Goal: Information Seeking & Learning: Learn about a topic

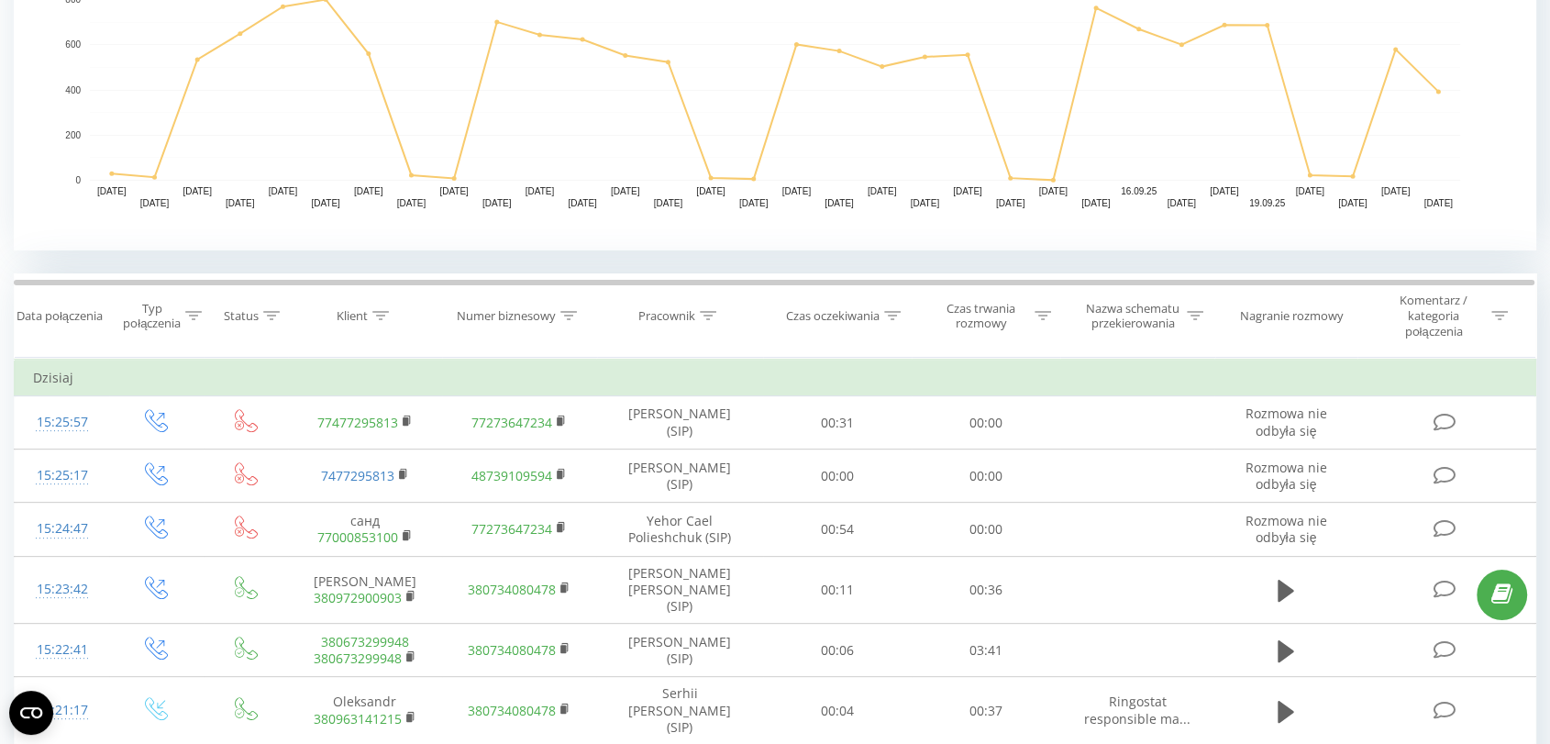
scroll to position [521, 0]
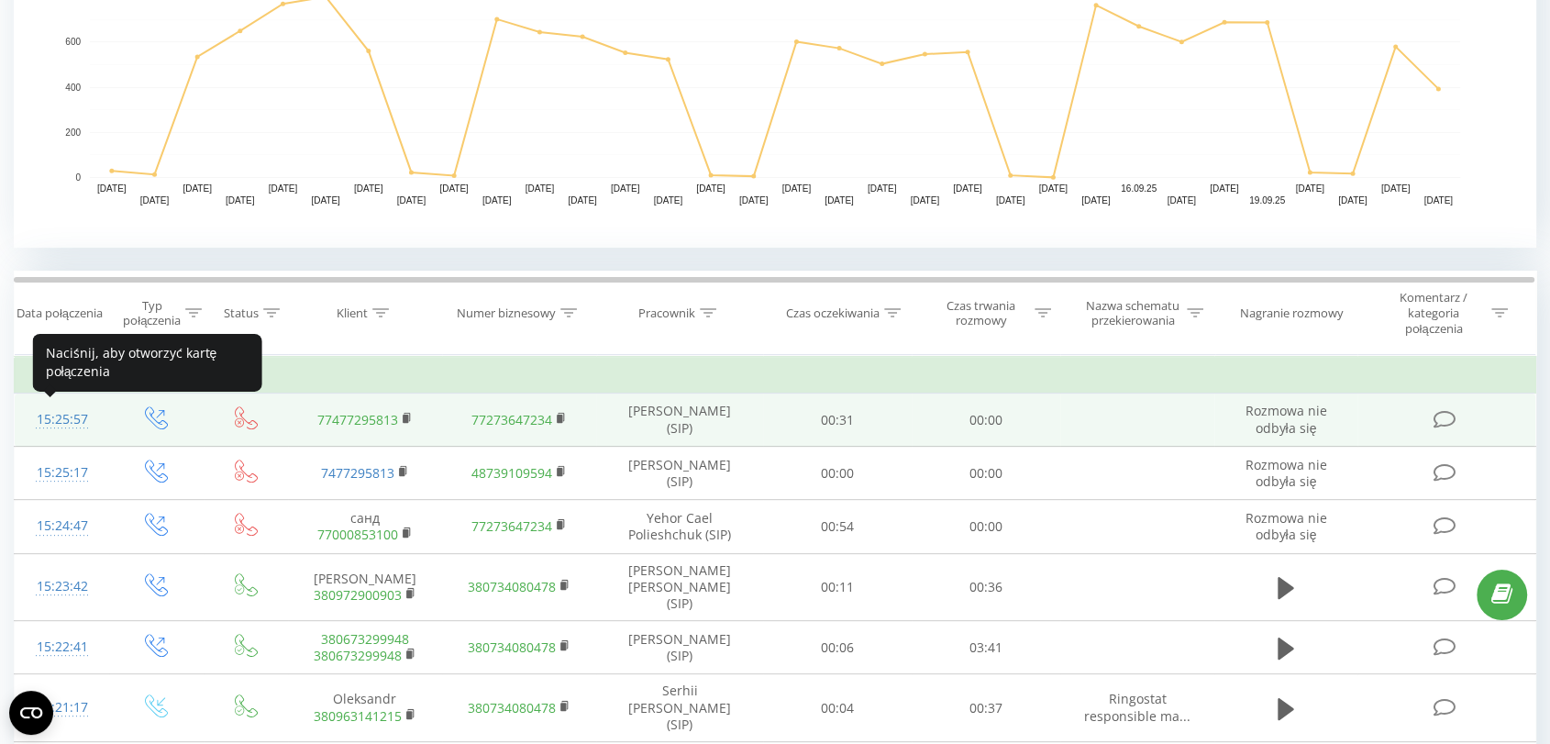
click at [67, 416] on div "15:25:57" at bounding box center [62, 420] width 58 height 36
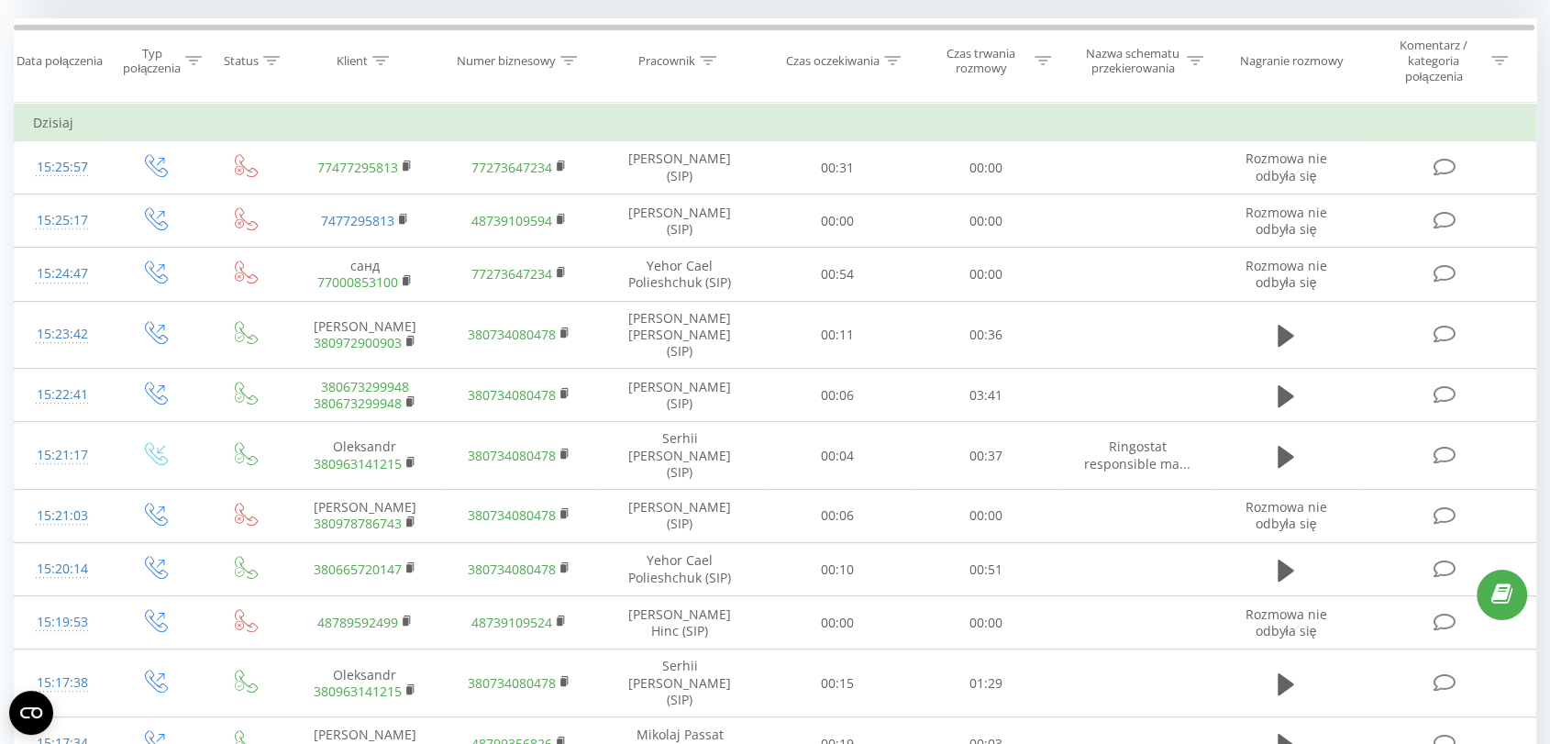
scroll to position [816, 0]
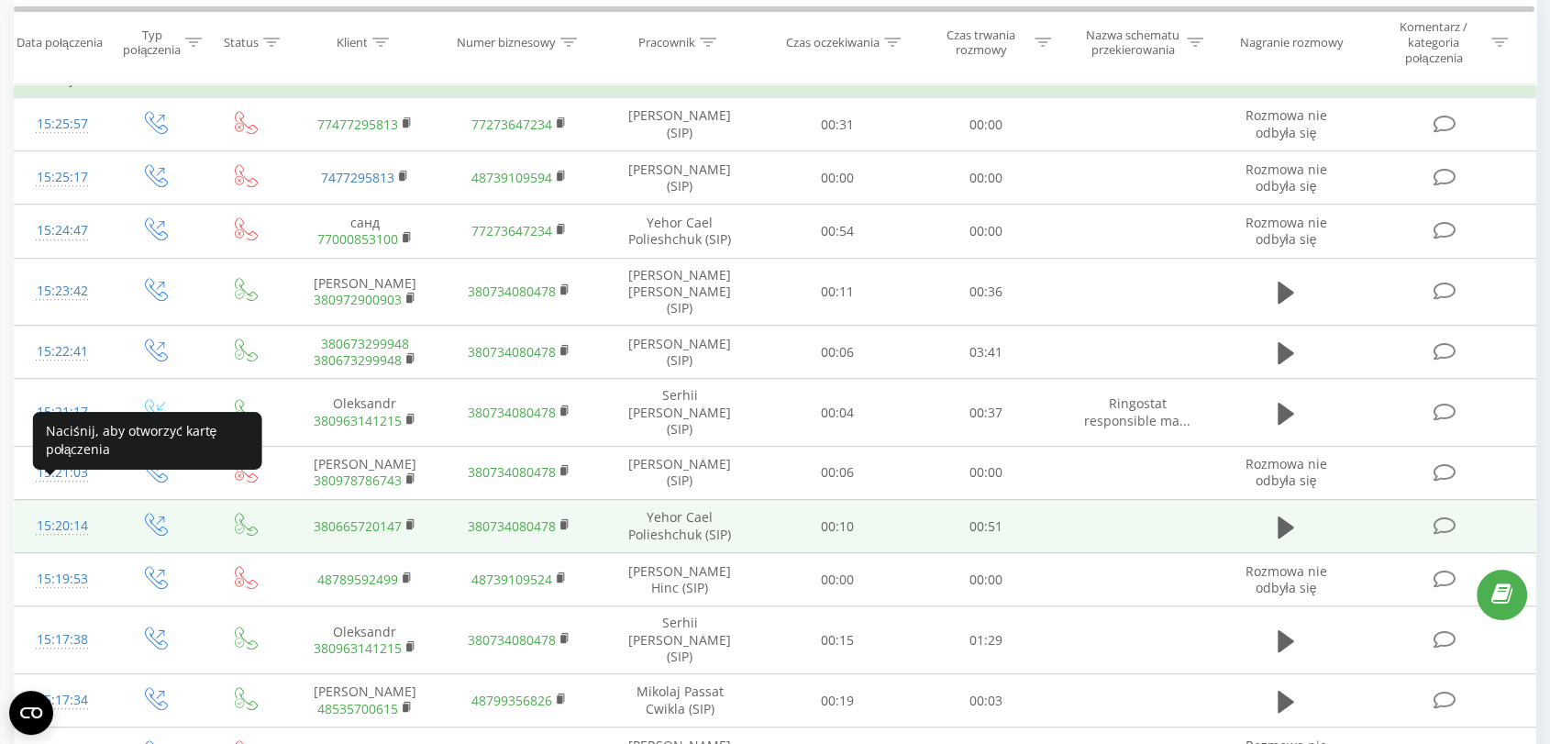
click at [41, 508] on div "15:20:14" at bounding box center [62, 526] width 58 height 36
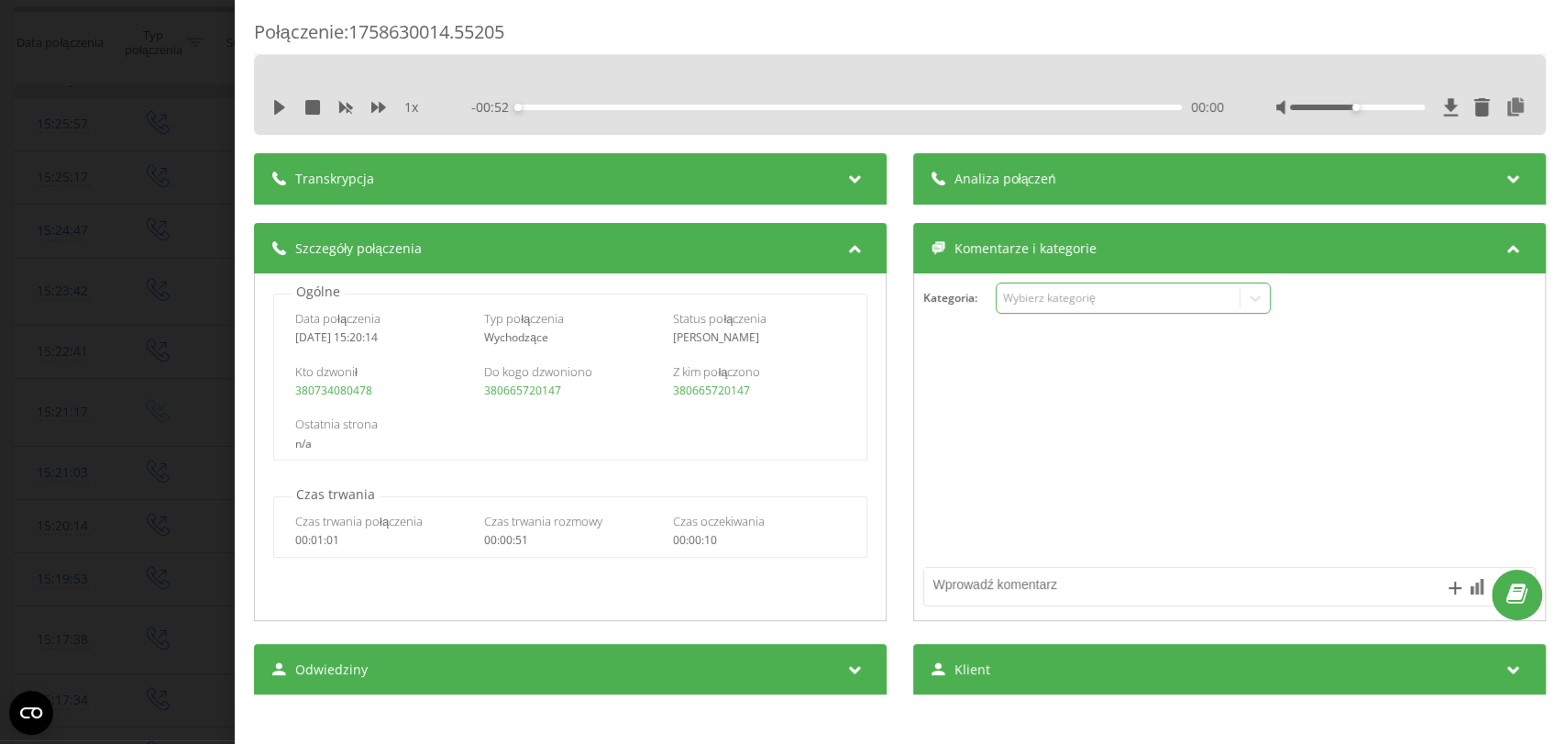
drag, startPoint x: 1101, startPoint y: 599, endPoint x: 1010, endPoint y: 288, distance: 324.1
click at [1010, 288] on div "Wybierz kategorię" at bounding box center [1133, 297] width 275 height 31
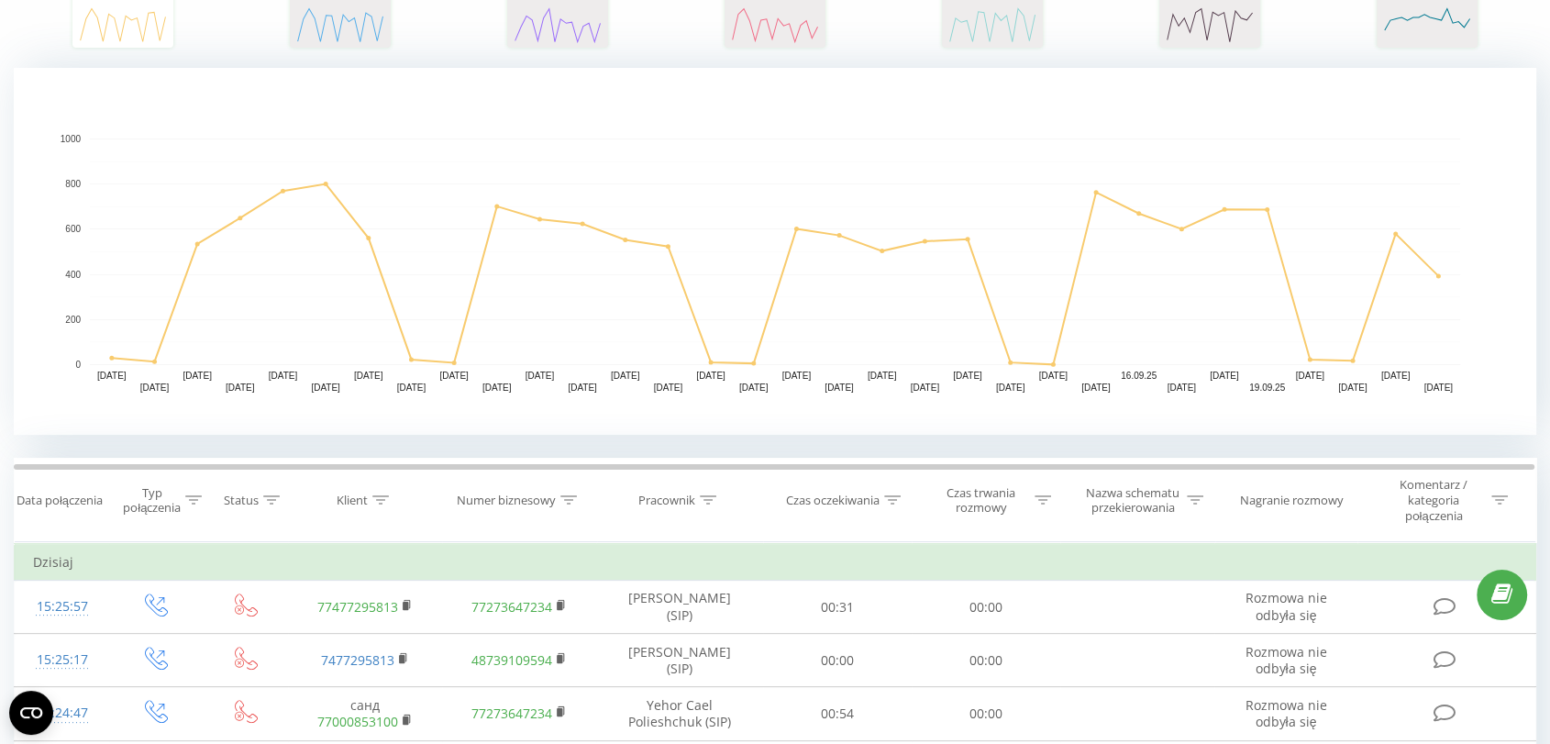
scroll to position [32, 0]
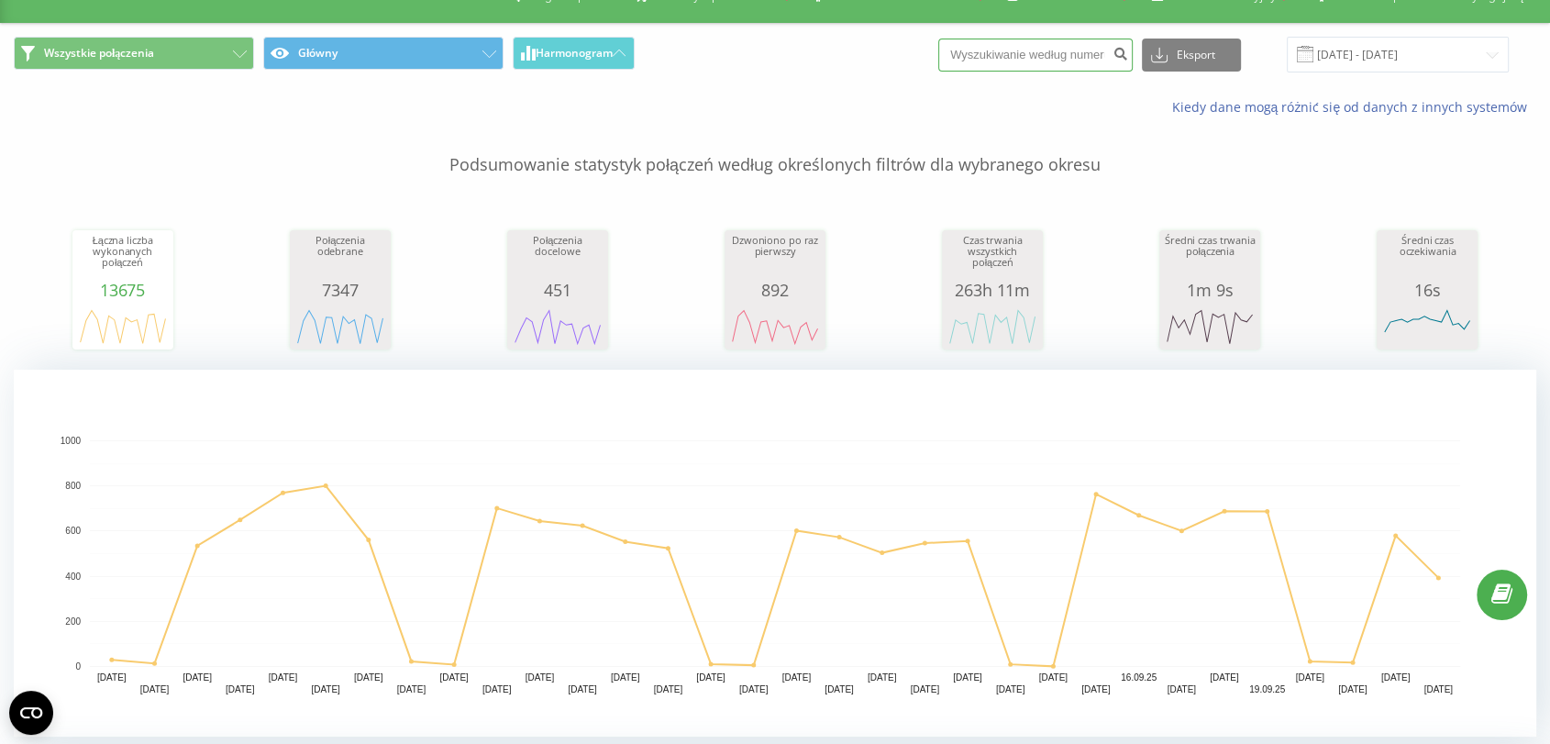
click at [1031, 47] on input at bounding box center [1035, 55] width 194 height 33
type input "796800369"
click at [1210, 55] on button "Eksport" at bounding box center [1191, 55] width 99 height 33
click at [1133, 60] on button "submit" at bounding box center [1120, 55] width 25 height 33
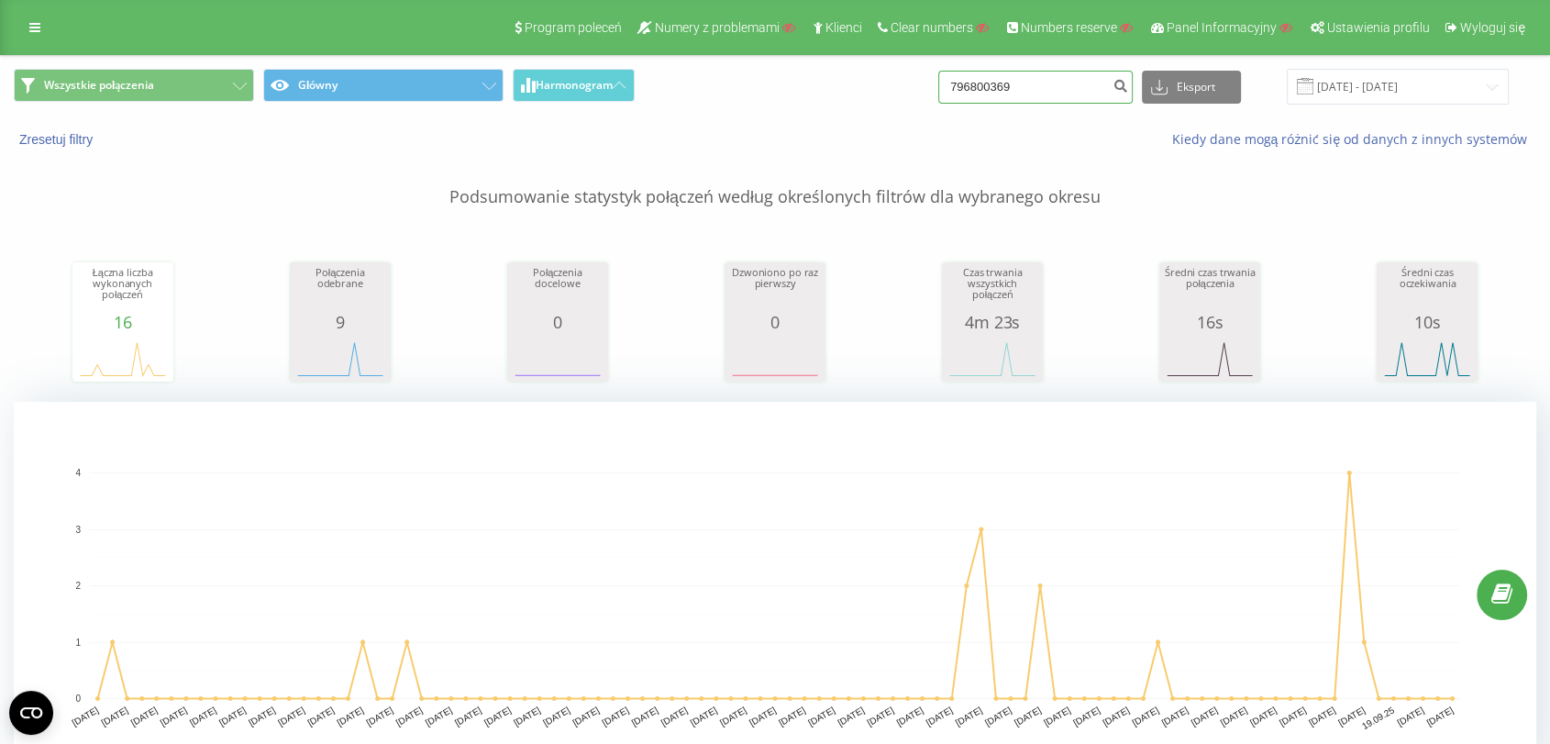
drag, startPoint x: 1054, startPoint y: 82, endPoint x: 915, endPoint y: 65, distance: 139.5
click at [915, 65] on div "Wszystkie połączenia Główny Harmonogram 796800369 Eksport .csv .xls .xlsx 23.06…" at bounding box center [775, 86] width 1548 height 61
click at [912, 87] on div "Wszystkie połączenia Główny Harmonogram Eksport .csv .xls .xlsx 23.06.2025 - 23…" at bounding box center [775, 87] width 1522 height 36
click at [1128, 84] on icon "submit" at bounding box center [1120, 83] width 16 height 11
click at [384, 87] on button "Główny" at bounding box center [383, 85] width 240 height 33
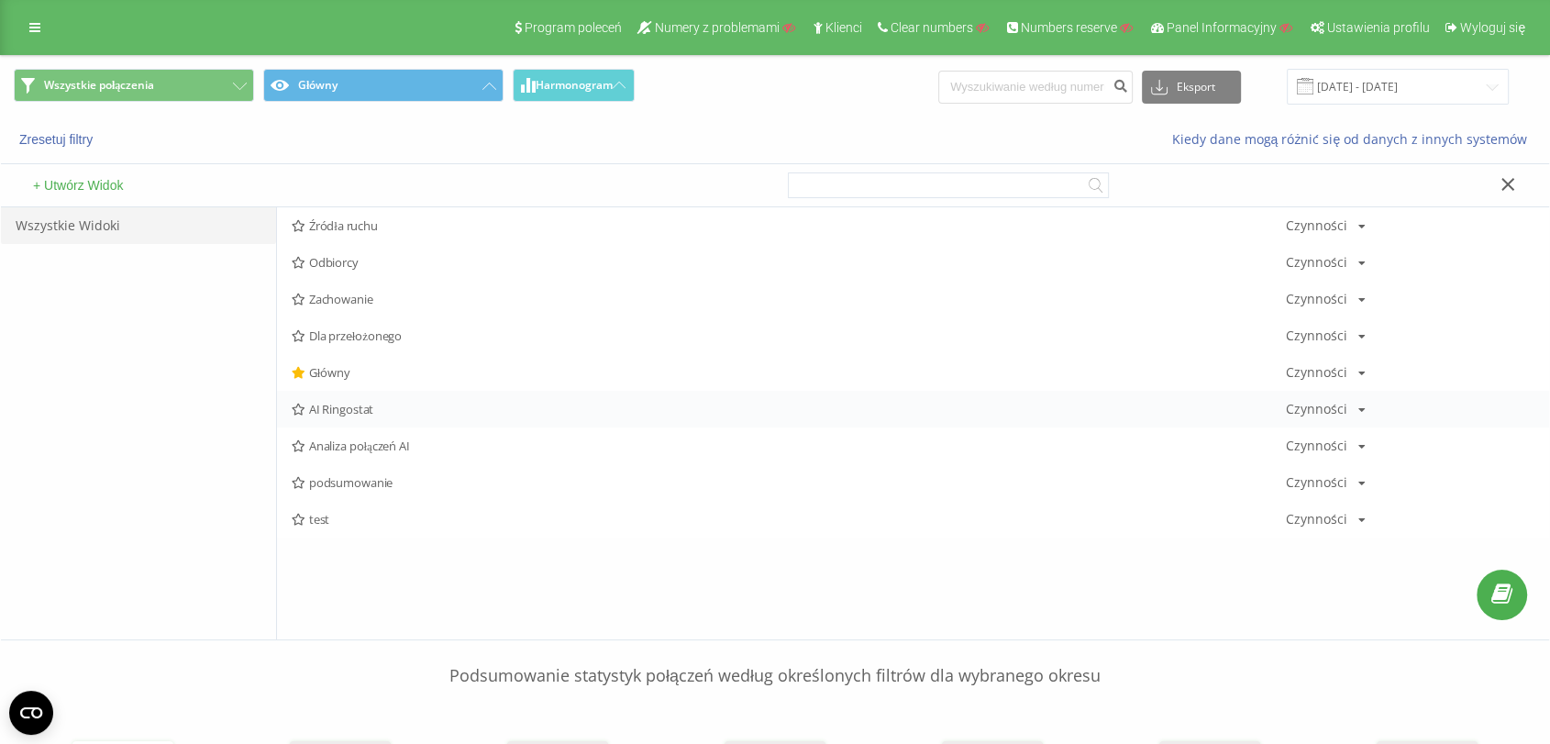
click at [313, 404] on span "AI Ringostat" at bounding box center [789, 409] width 994 height 13
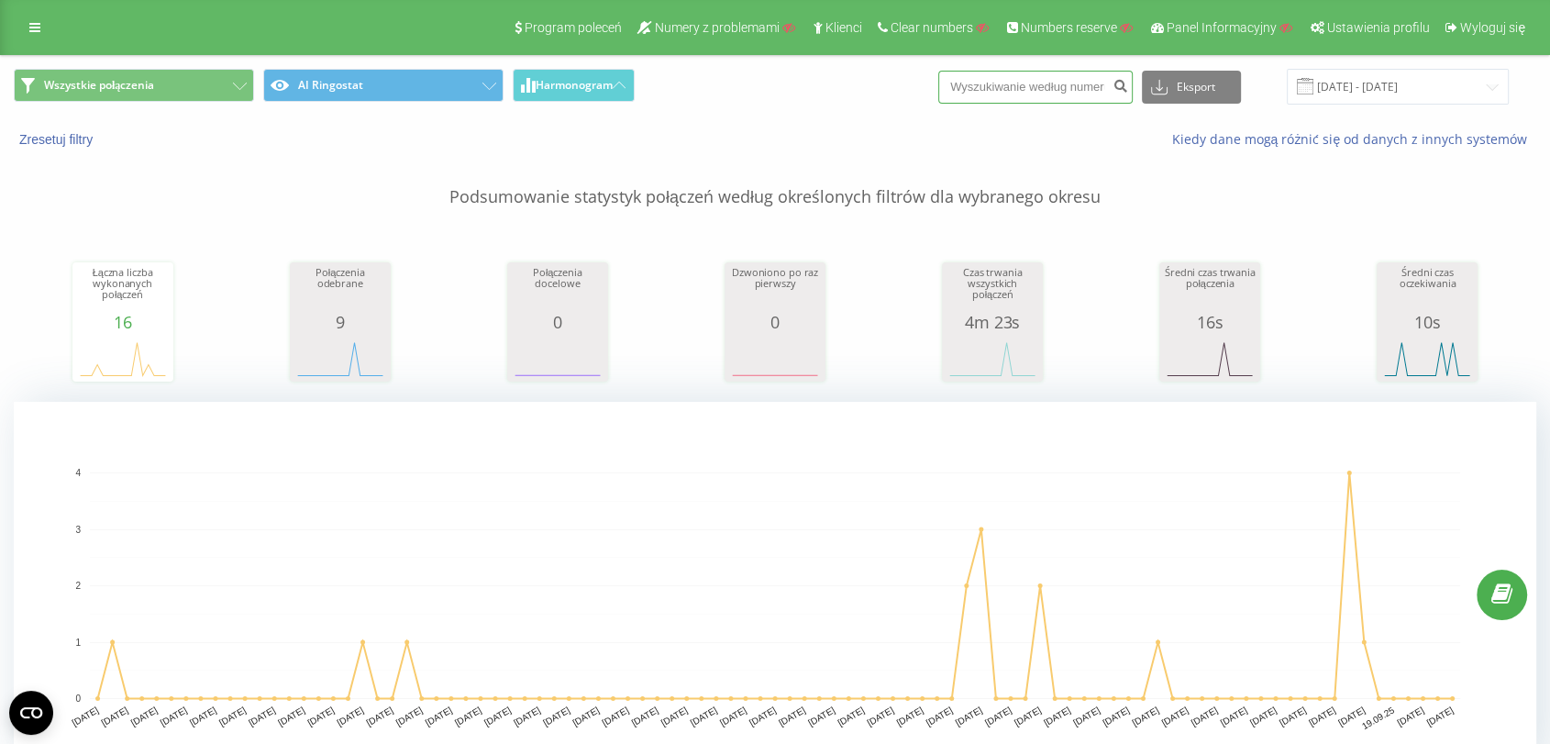
click at [1061, 94] on input at bounding box center [1035, 87] width 194 height 33
click at [54, 141] on button "Zresetuj filtry" at bounding box center [58, 139] width 88 height 17
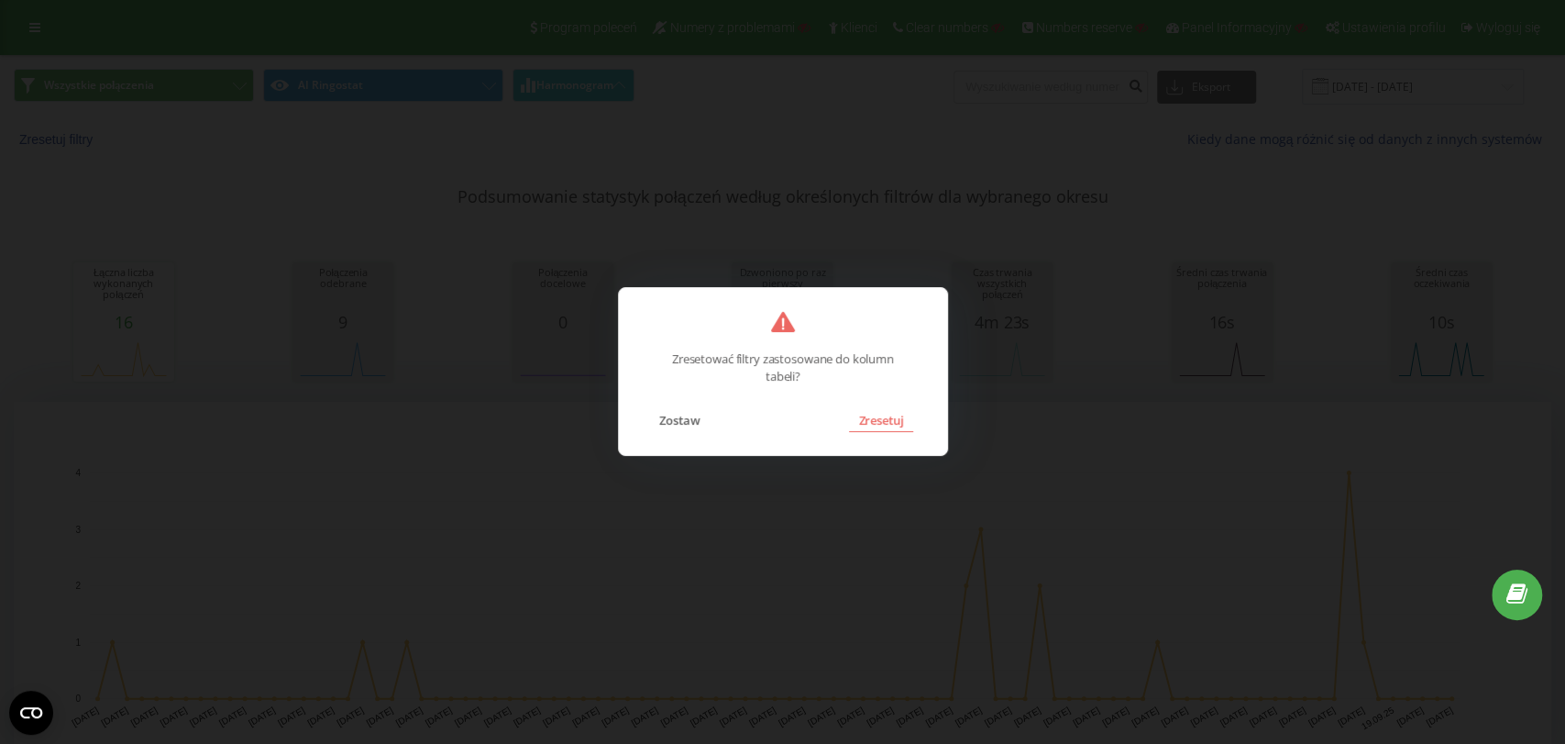
click at [889, 428] on button "Zresetuj" at bounding box center [880, 420] width 63 height 24
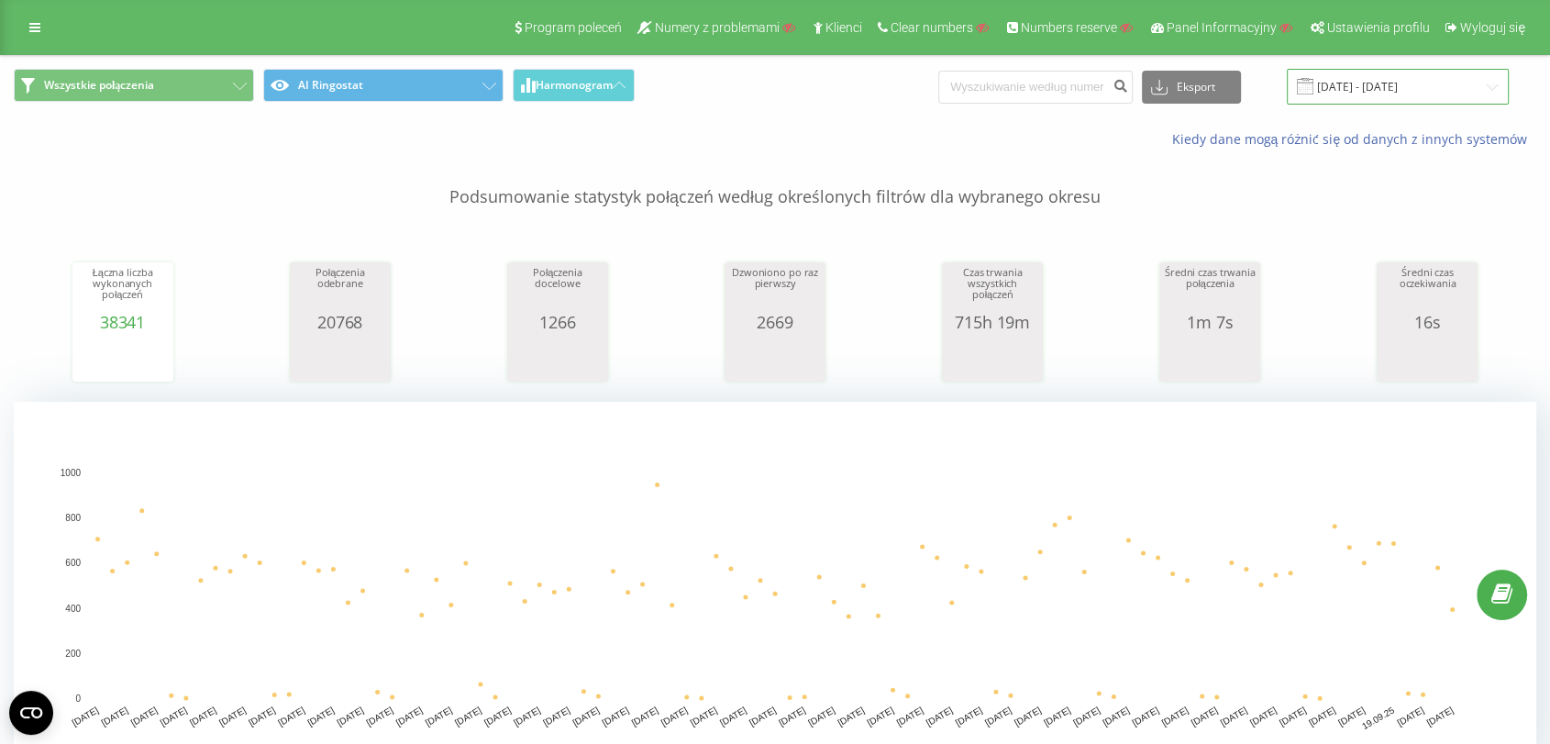
click at [1359, 90] on input "23.06.2025 - 23.09.2025" at bounding box center [1398, 87] width 222 height 36
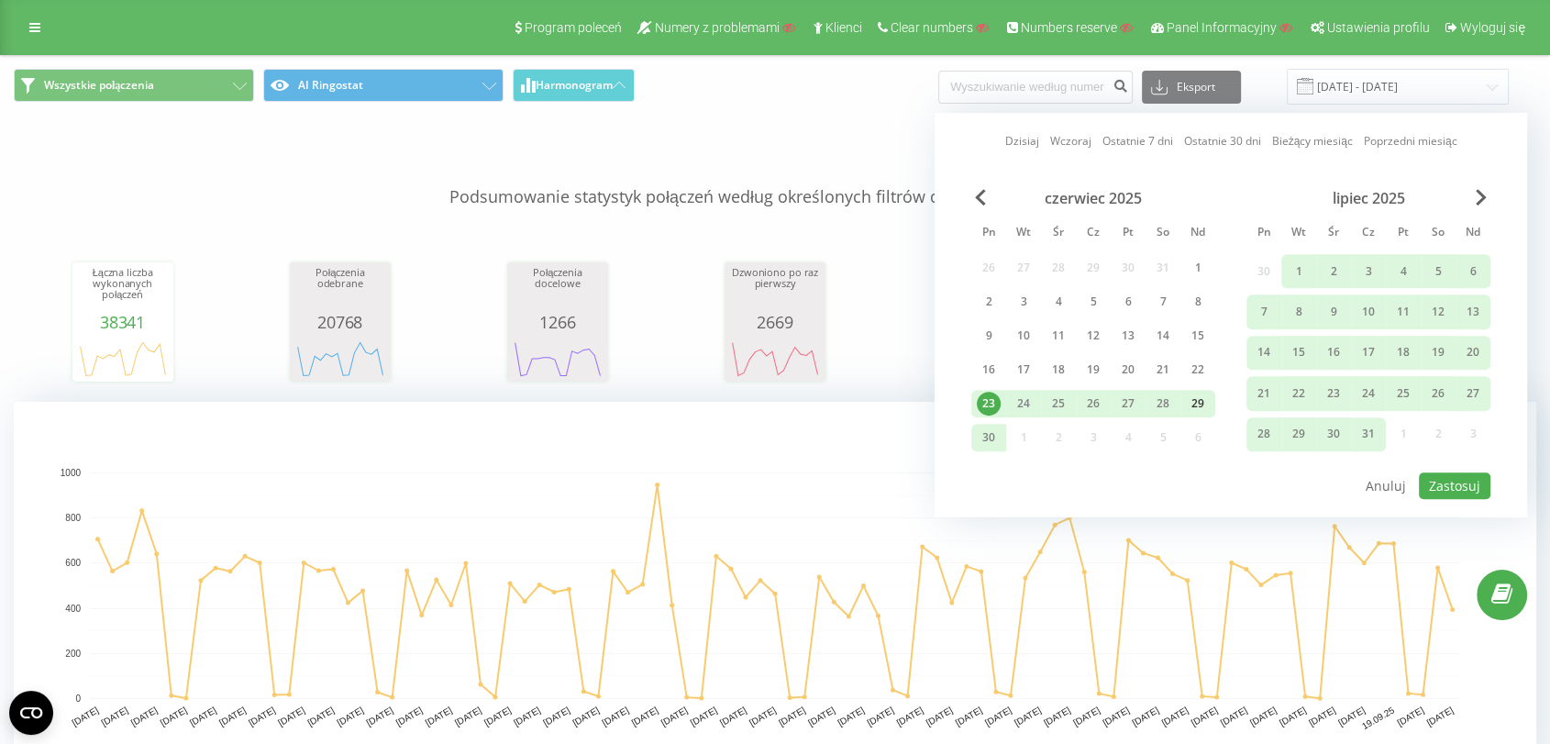
click at [1191, 398] on div "29" at bounding box center [1198, 404] width 24 height 24
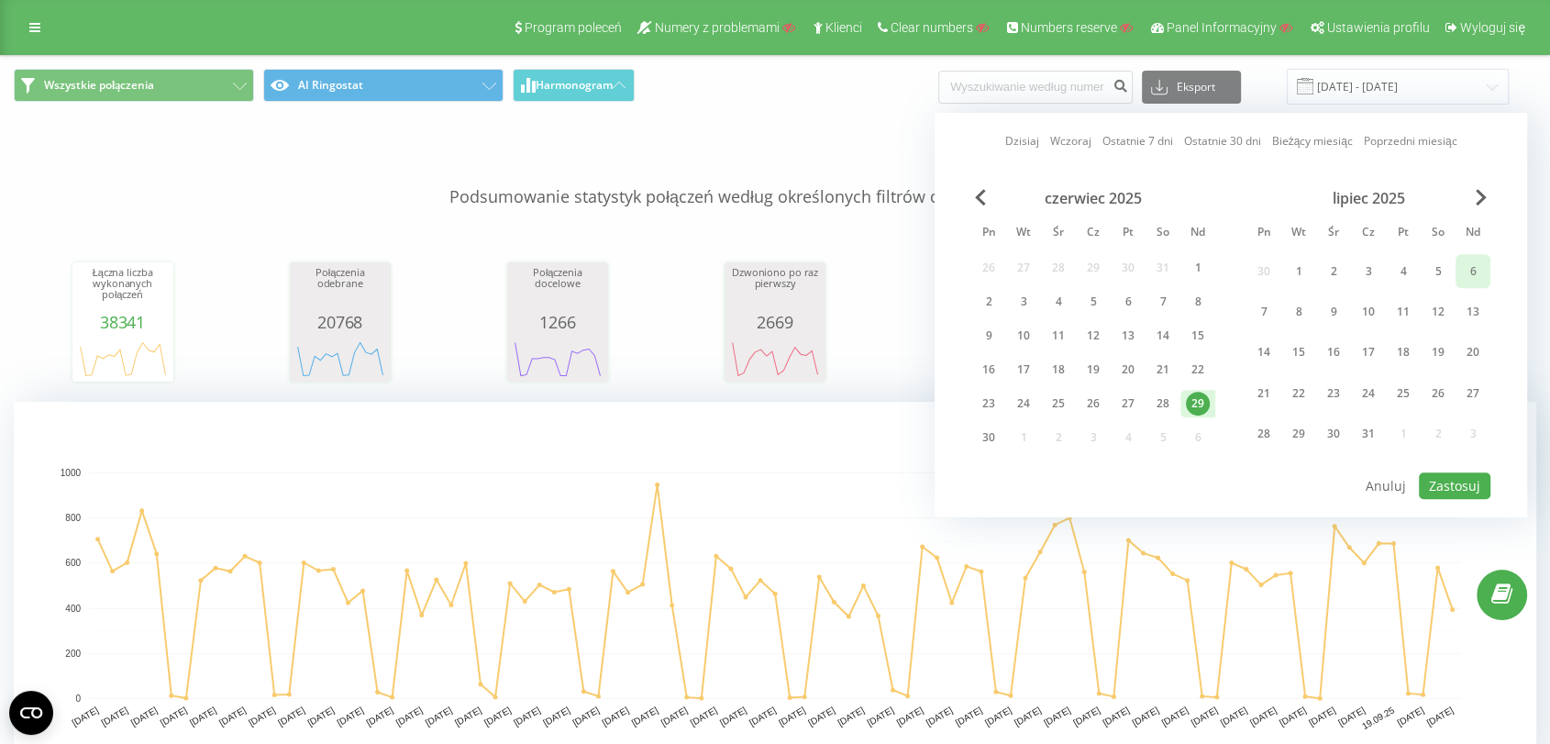
click at [1467, 263] on div "6" at bounding box center [1473, 272] width 24 height 24
click at [1467, 472] on button "Zastosuj" at bounding box center [1455, 485] width 72 height 27
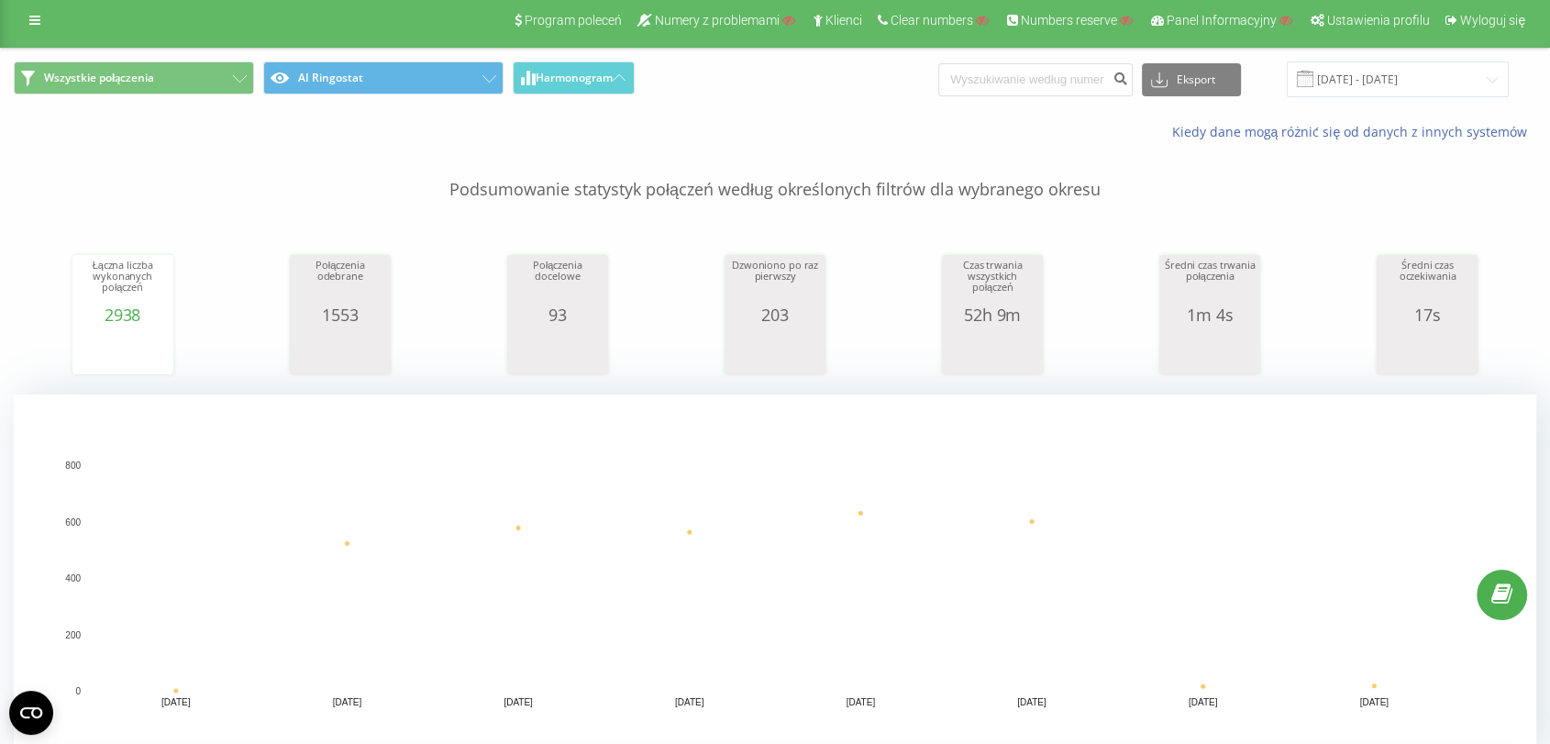
scroll to position [5, 0]
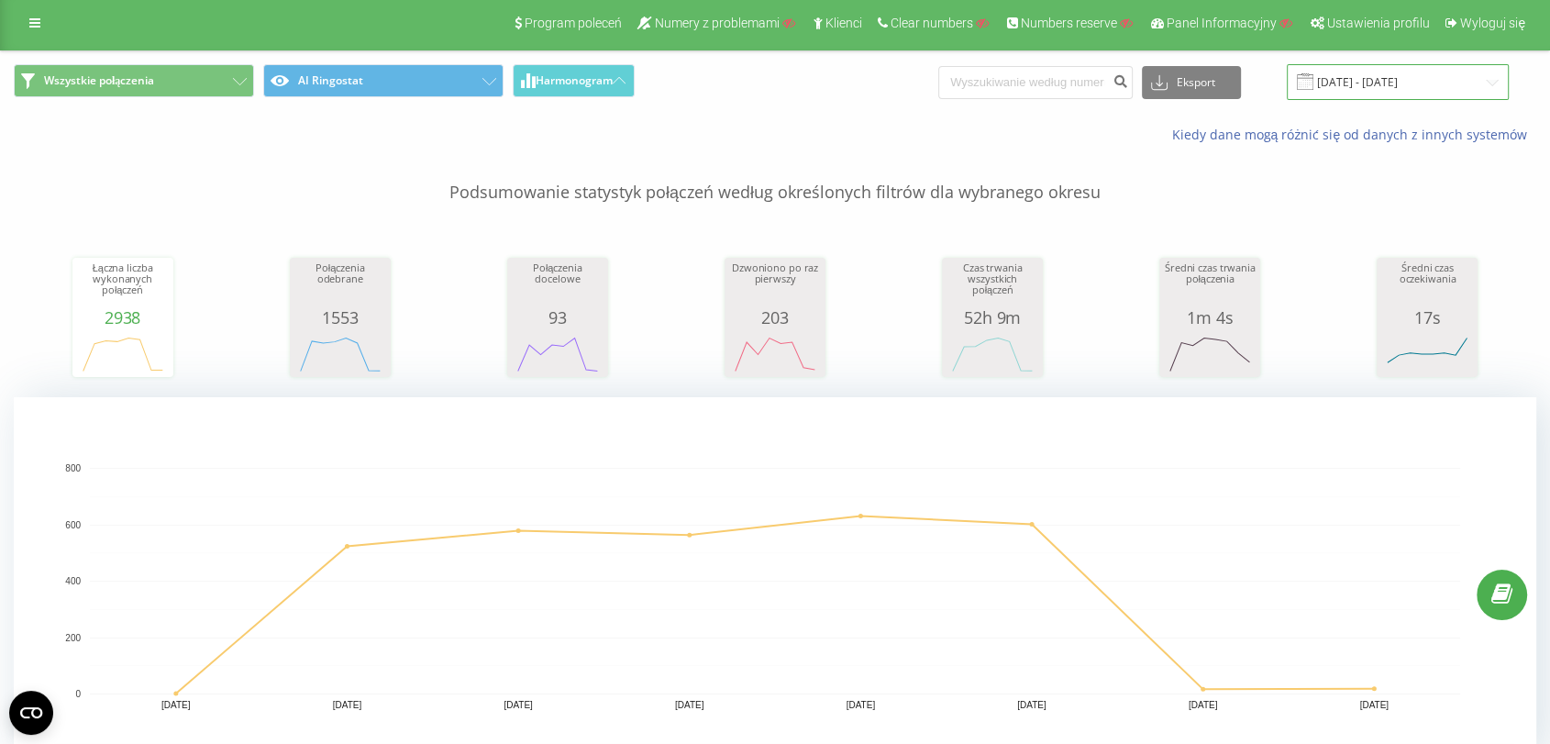
click at [1361, 78] on input "29.06.2025 - 06.07.2025" at bounding box center [1398, 82] width 222 height 36
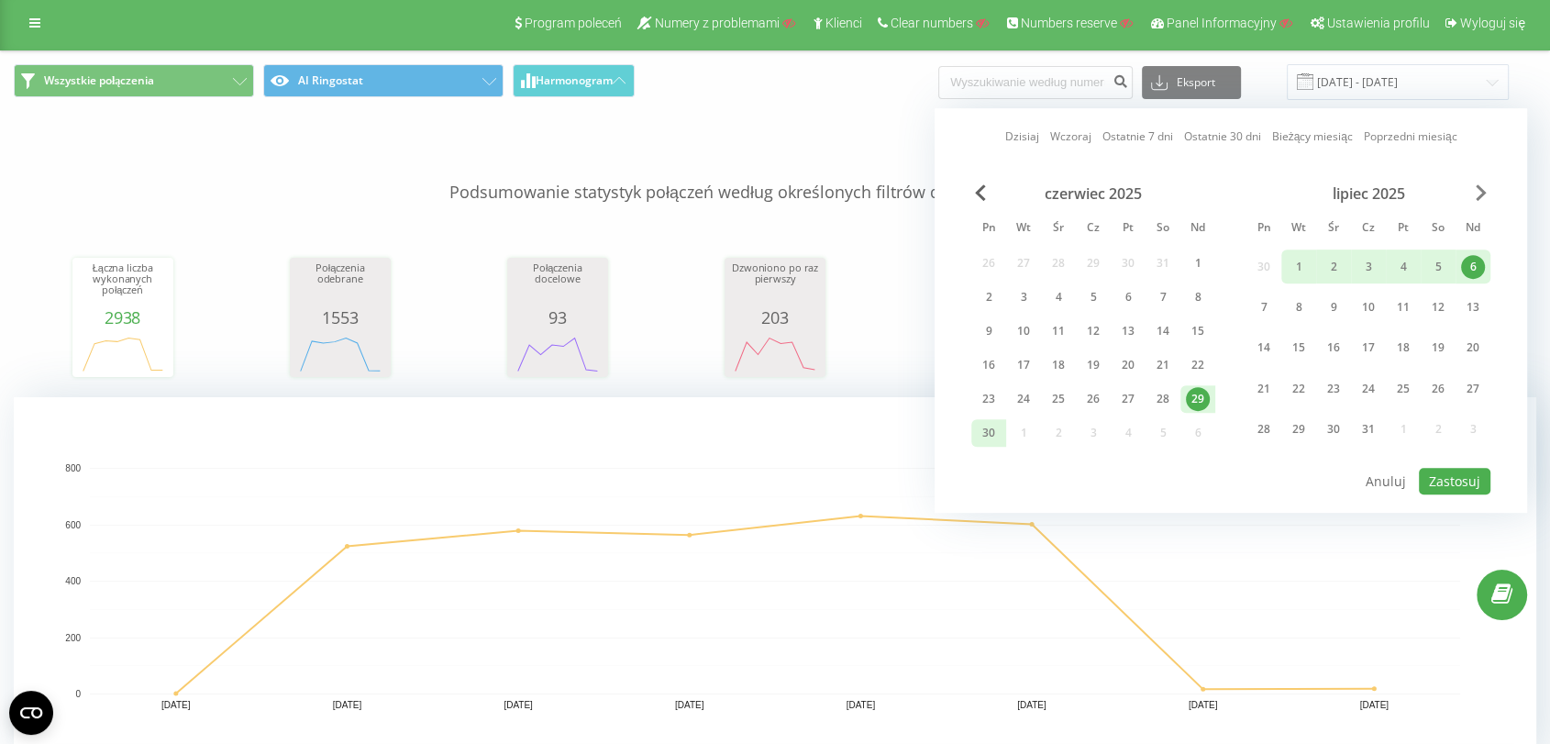
click at [1477, 185] on span "Next Month" at bounding box center [1480, 192] width 11 height 17
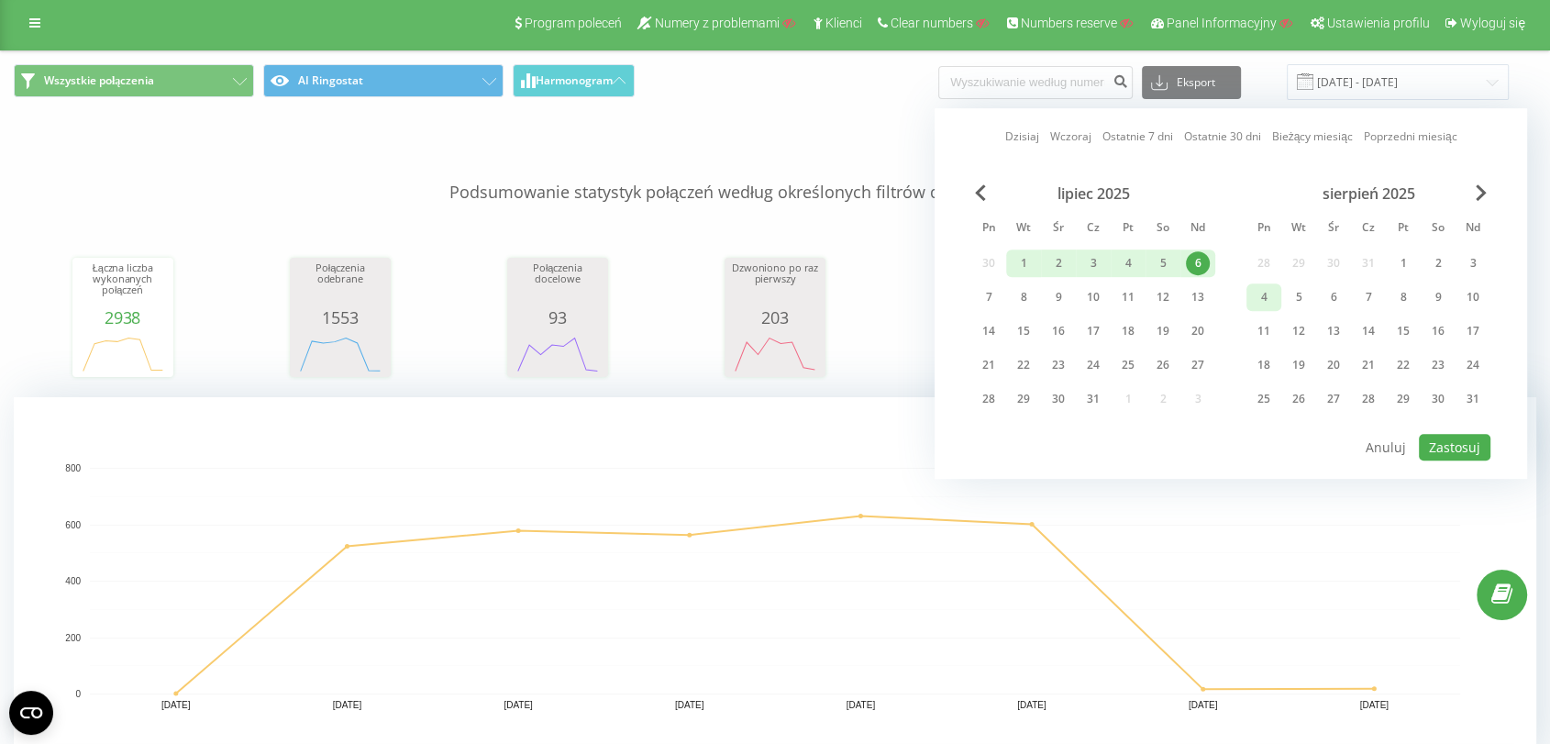
click at [1265, 296] on div "4" at bounding box center [1264, 297] width 24 height 24
click at [1475, 293] on div "10" at bounding box center [1473, 297] width 24 height 24
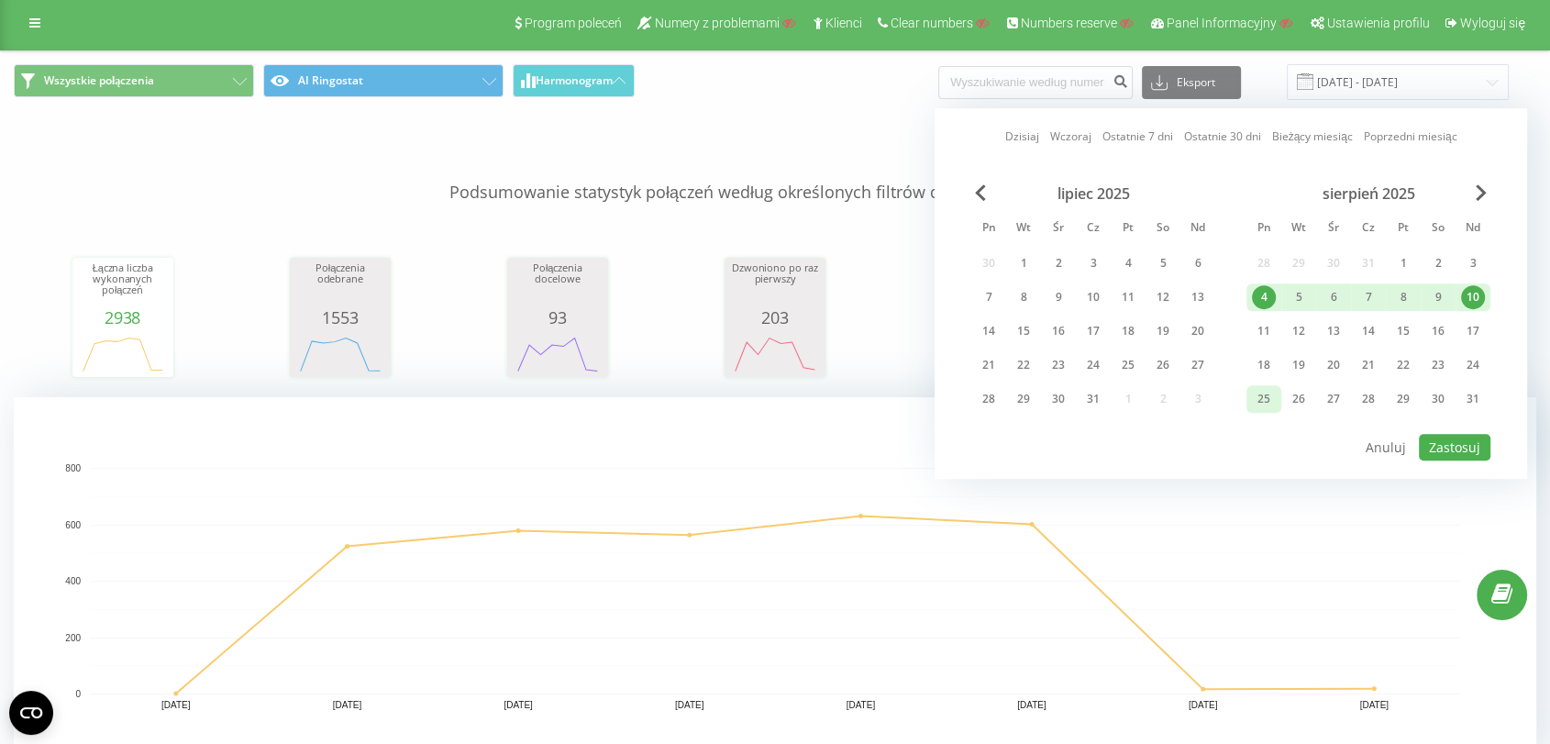
click at [1257, 389] on div "25" at bounding box center [1264, 399] width 24 height 24
click at [1467, 392] on div "31" at bounding box center [1473, 399] width 24 height 24
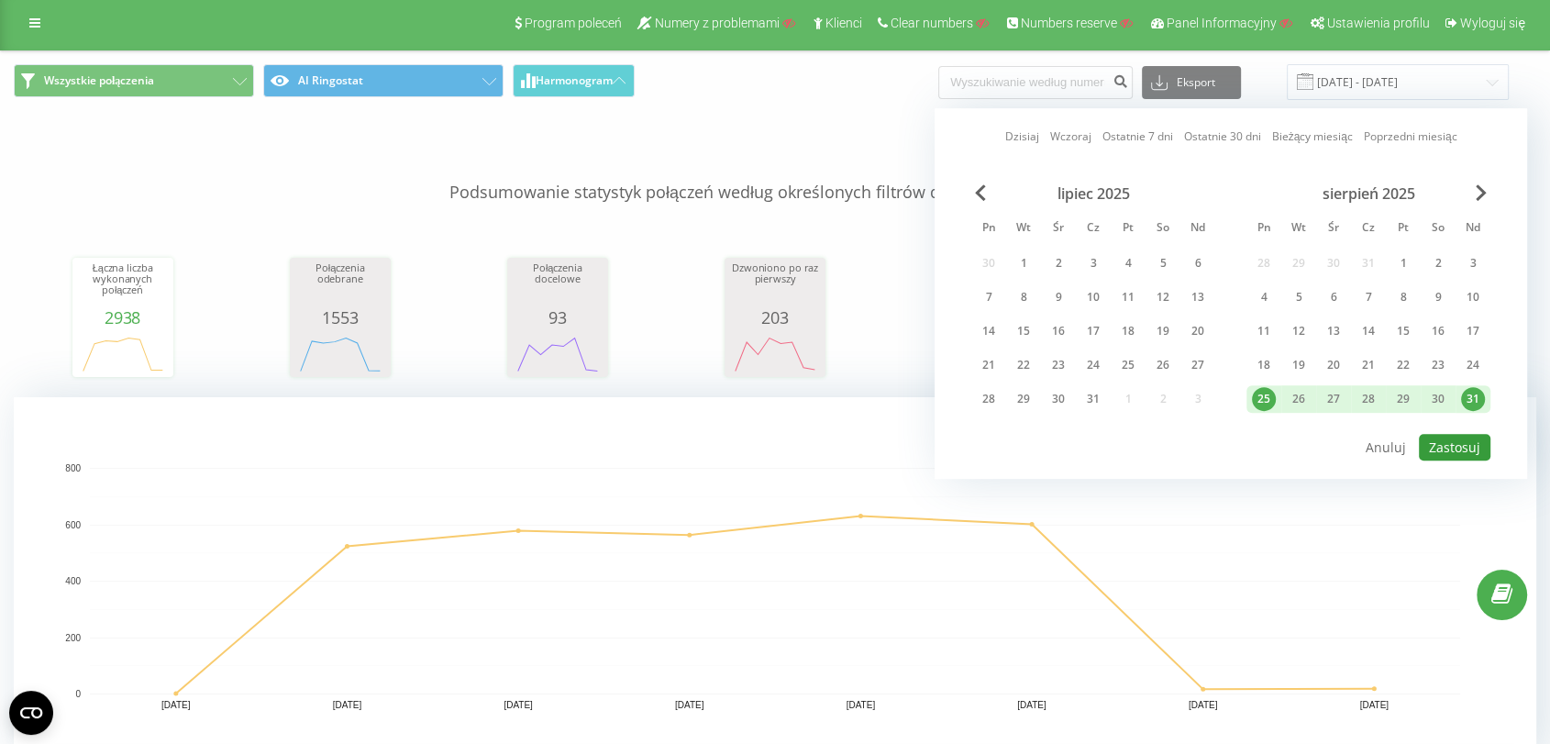
click at [1448, 434] on button "Zastosuj" at bounding box center [1455, 447] width 72 height 27
type input "25.08.2025 - 31.08.2025"
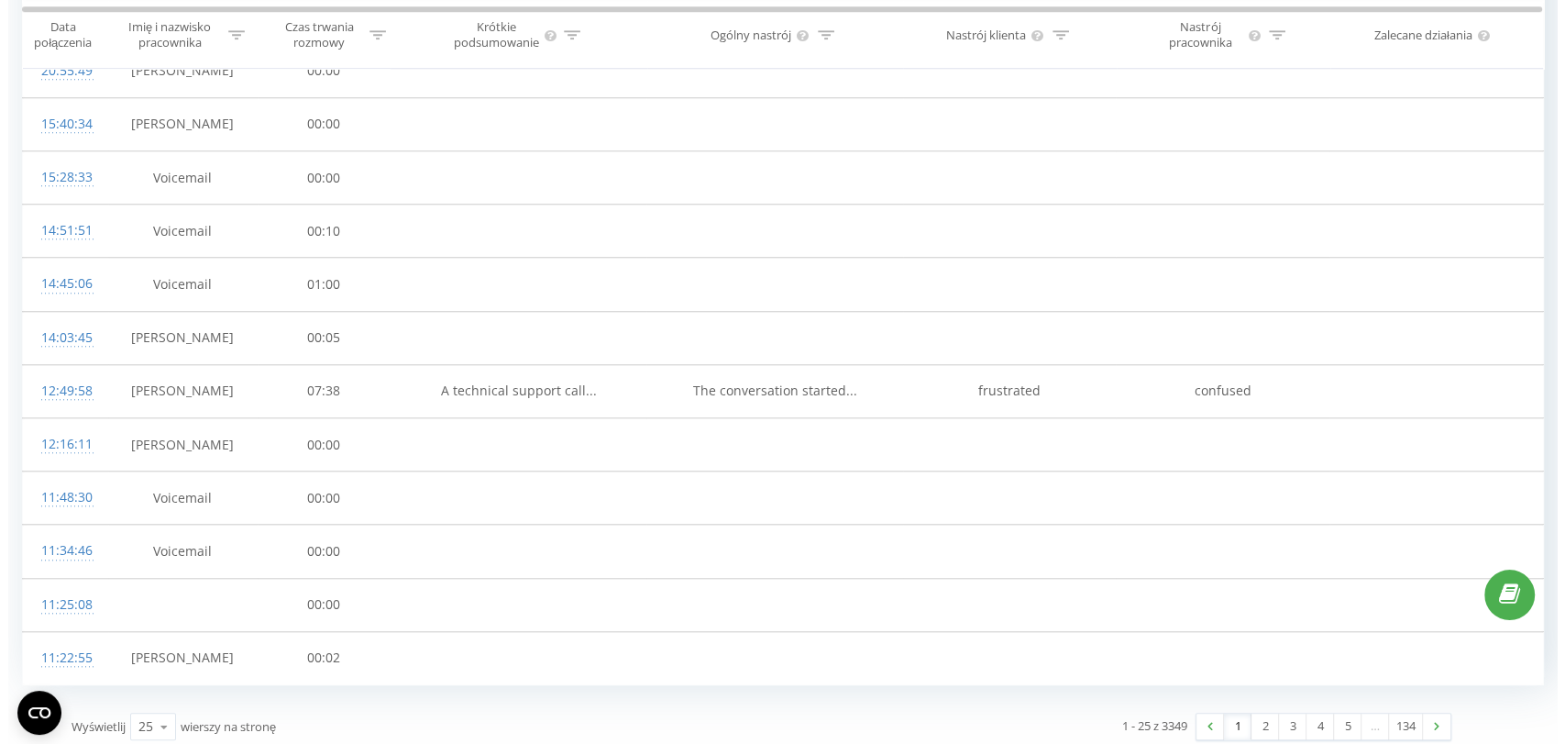
scroll to position [1592, 0]
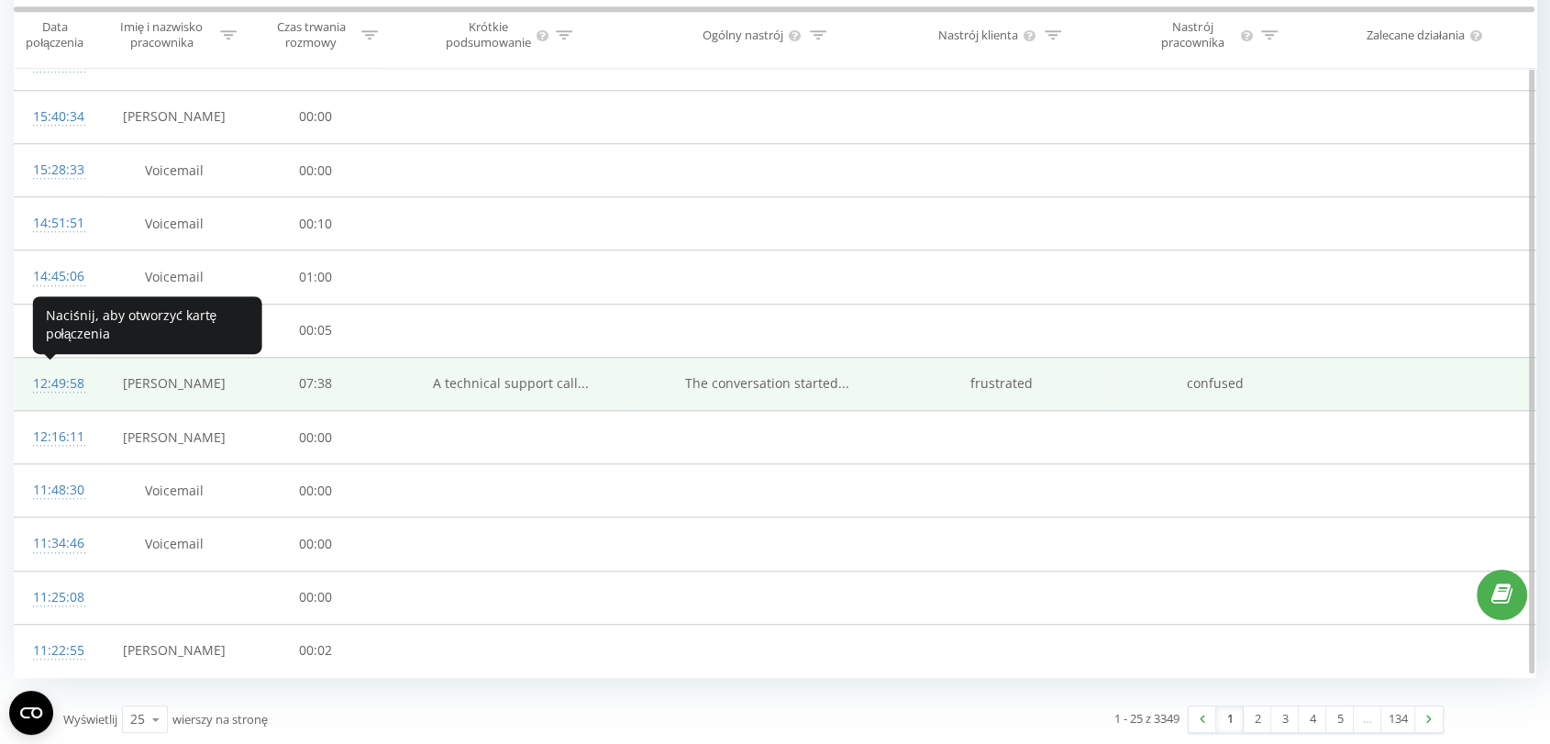
click at [52, 382] on div "12:49:58" at bounding box center [57, 384] width 49 height 36
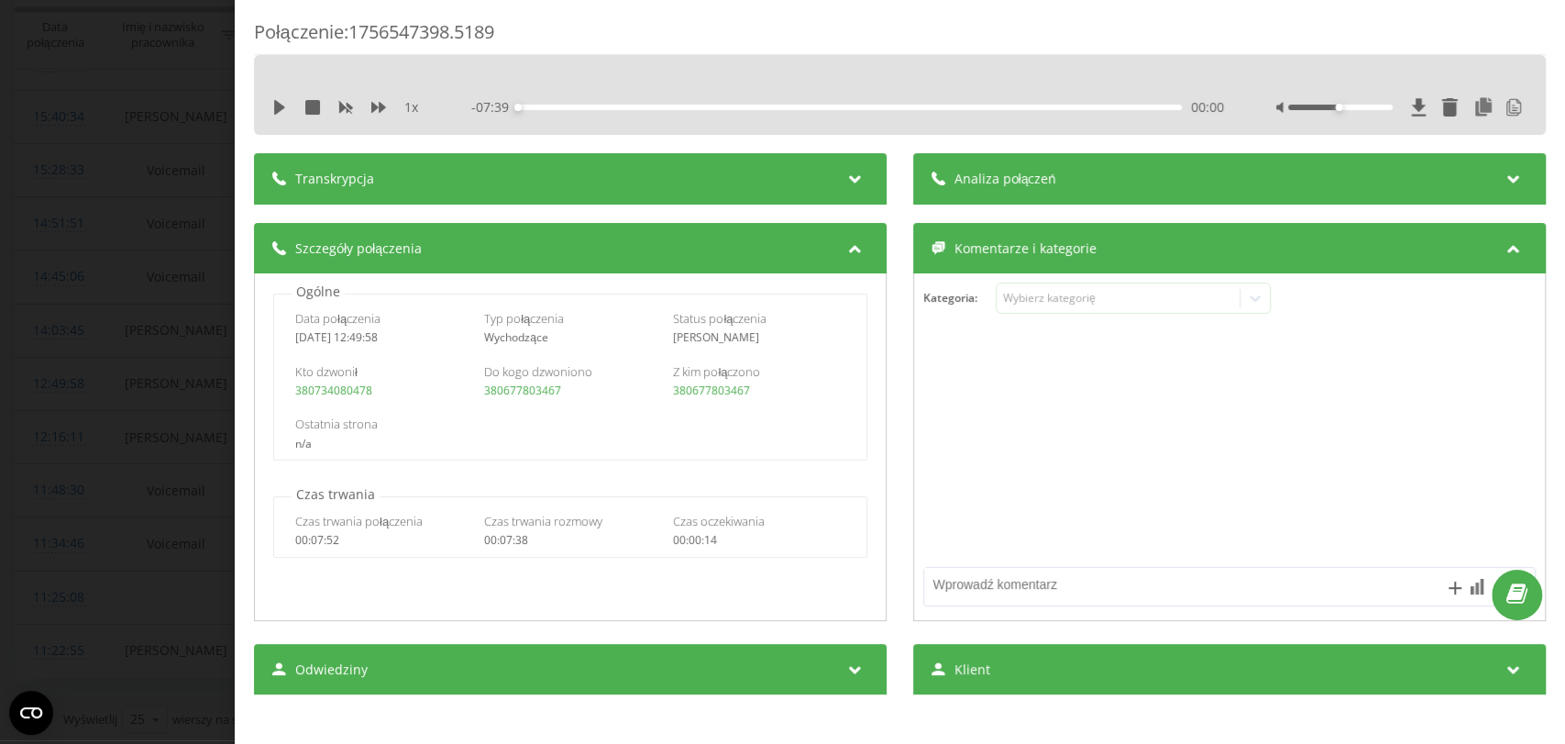
click at [380, 181] on div "Transkrypcja" at bounding box center [570, 178] width 633 height 51
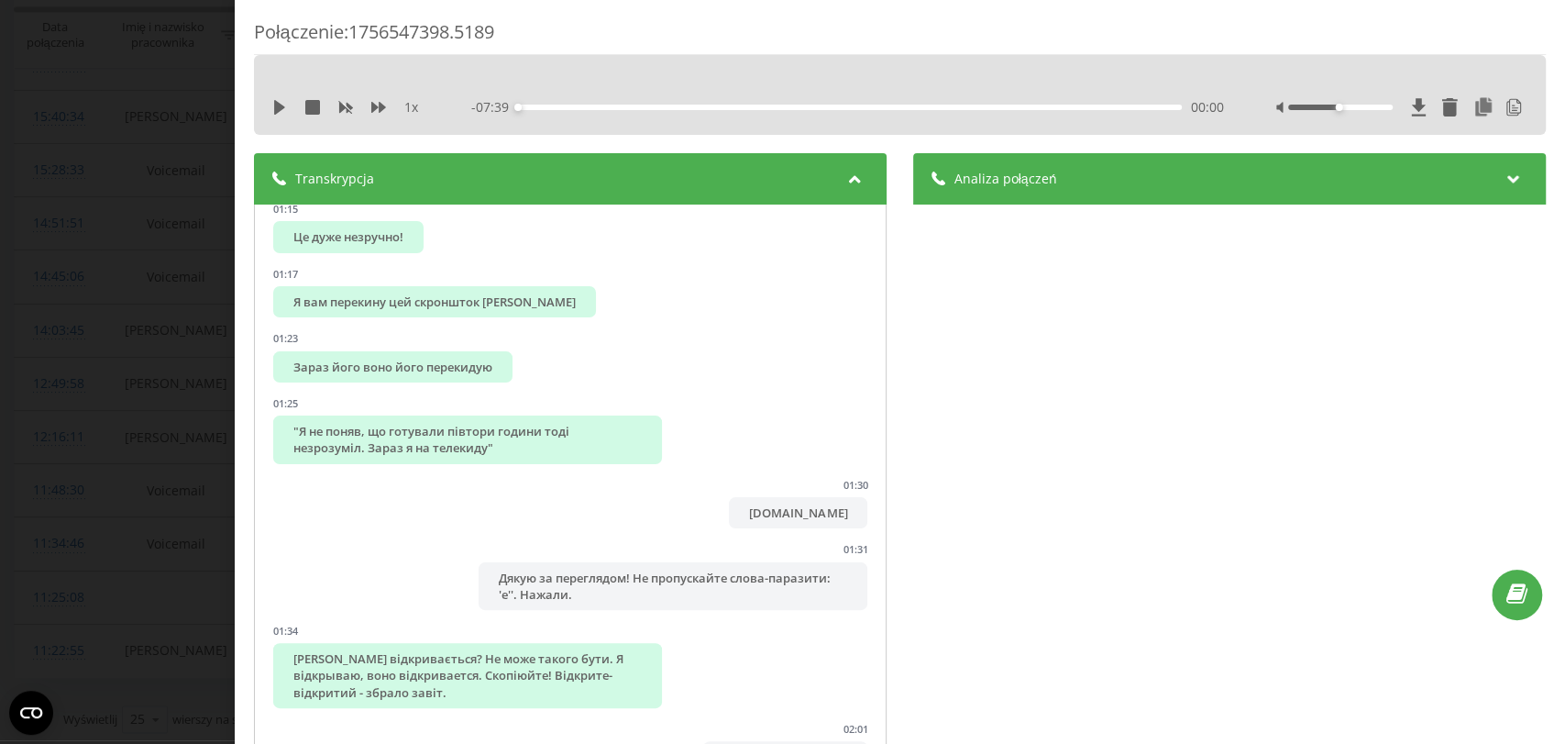
scroll to position [788, 0]
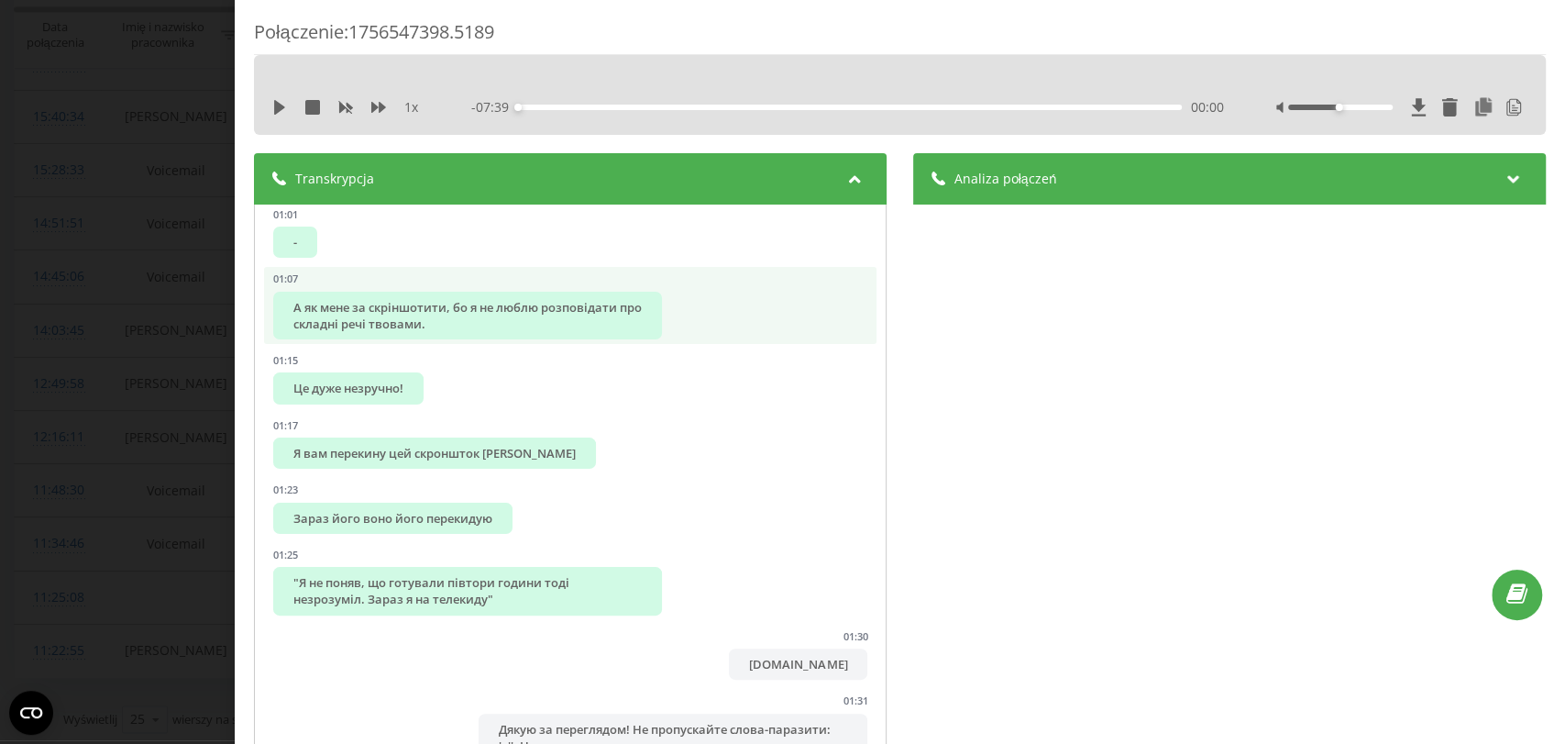
click at [417, 332] on div "А як мене за скріншотити, бо я не люблю розповідати про складні речі твовами." at bounding box center [467, 316] width 389 height 48
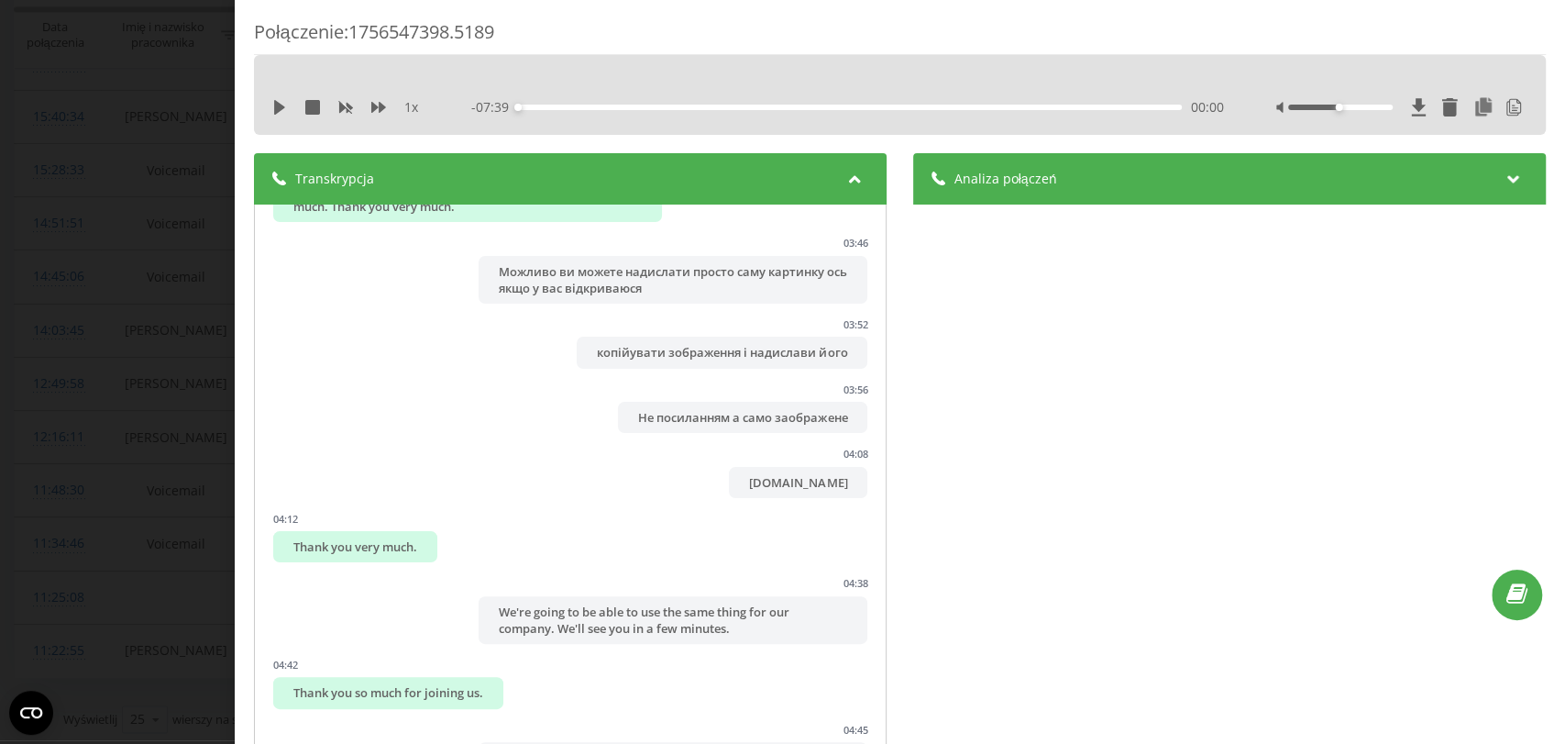
scroll to position [4283, 0]
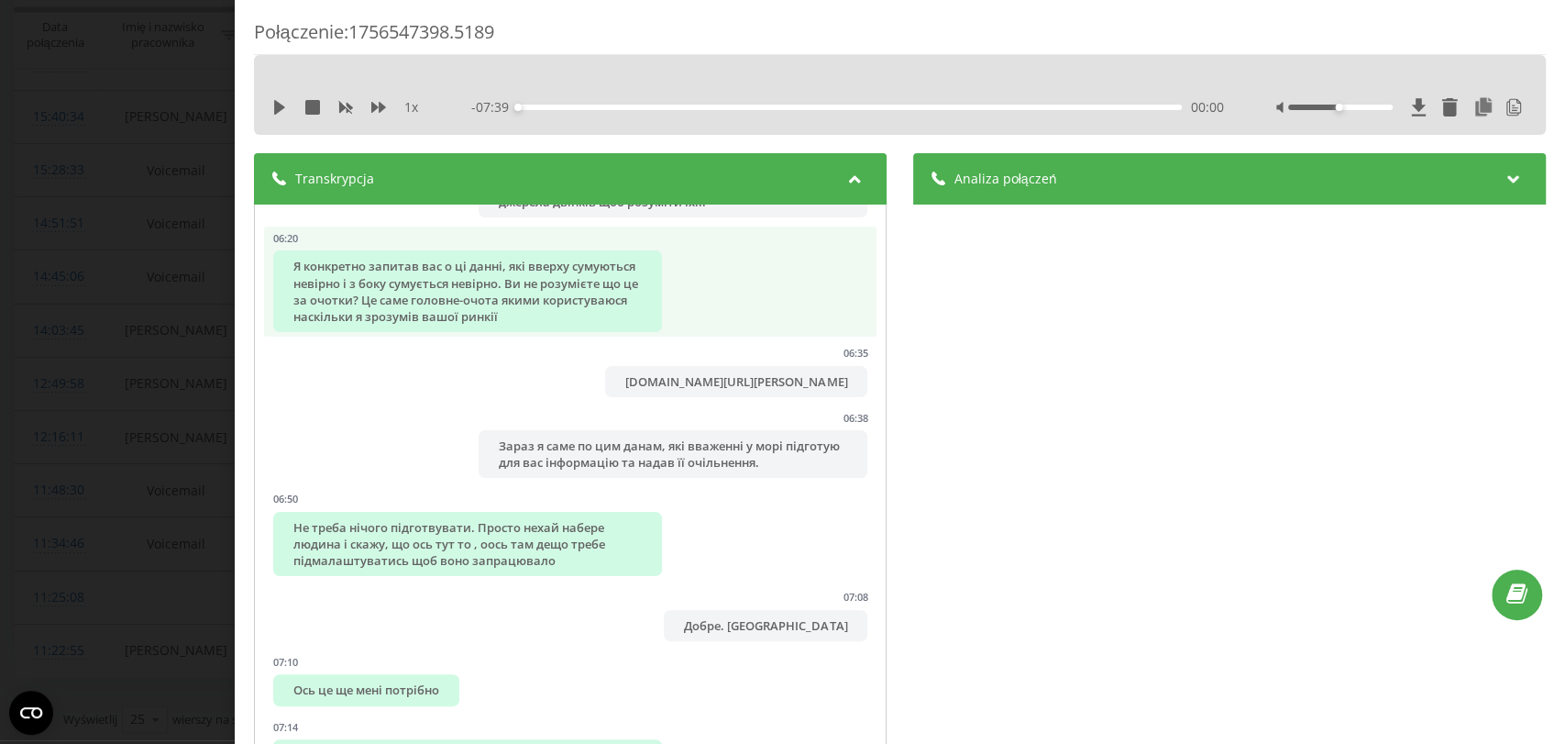
click at [359, 332] on div "Я конкретно запитав вас о ці данні, які вверху сумуються невірно і з боку сумує…" at bounding box center [467, 291] width 389 height 82
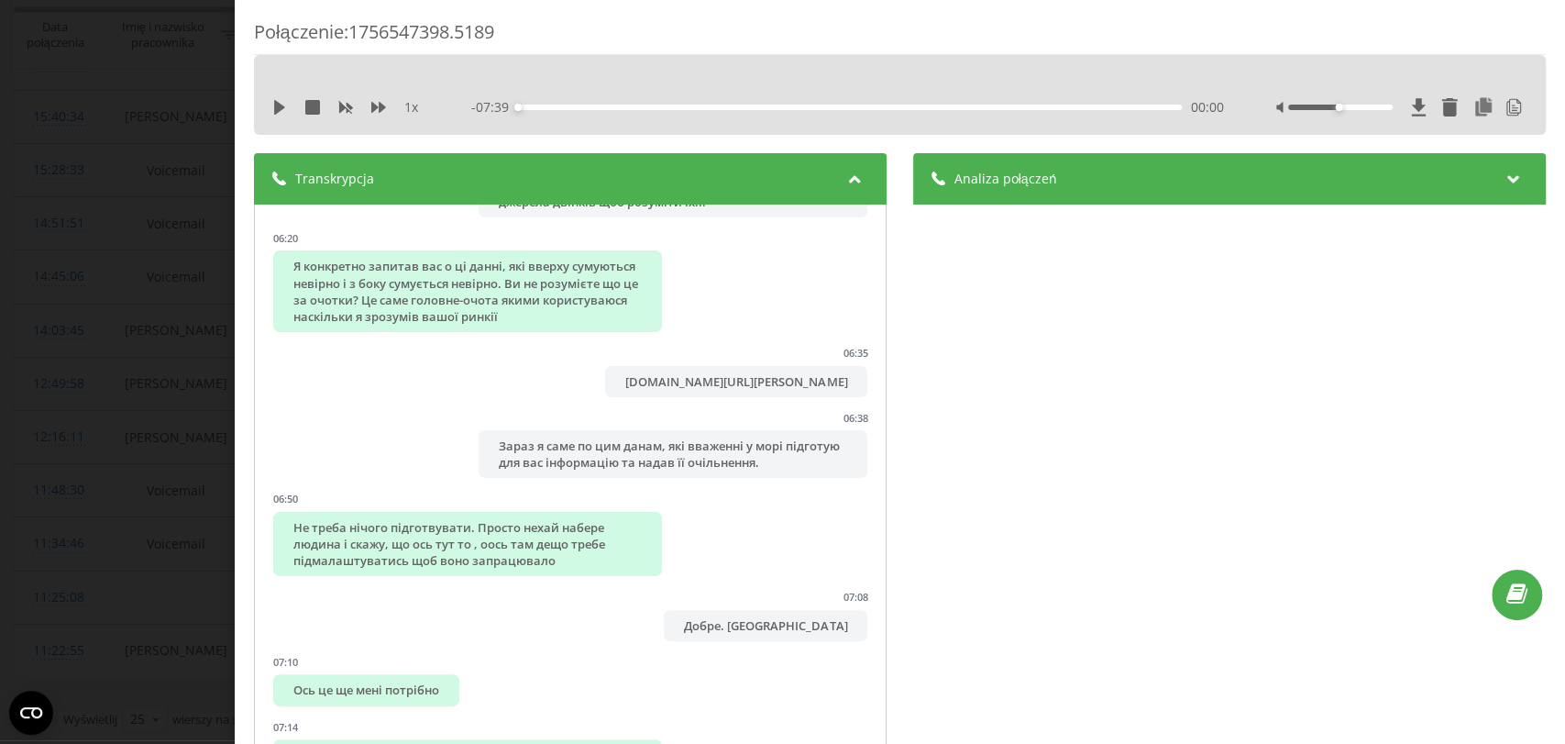
click at [1064, 183] on div "Analiza połączeń" at bounding box center [1229, 178] width 633 height 51
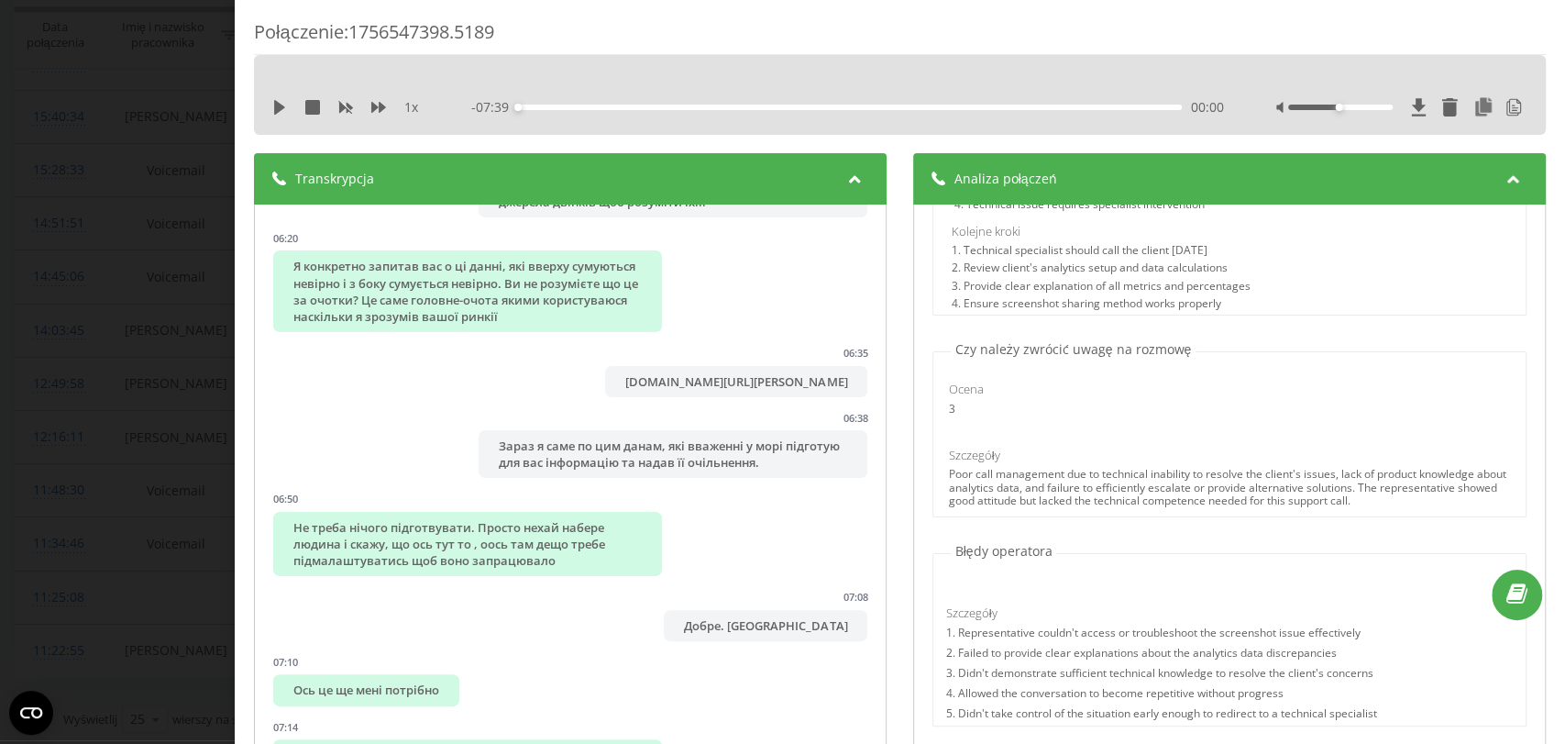
scroll to position [664, 0]
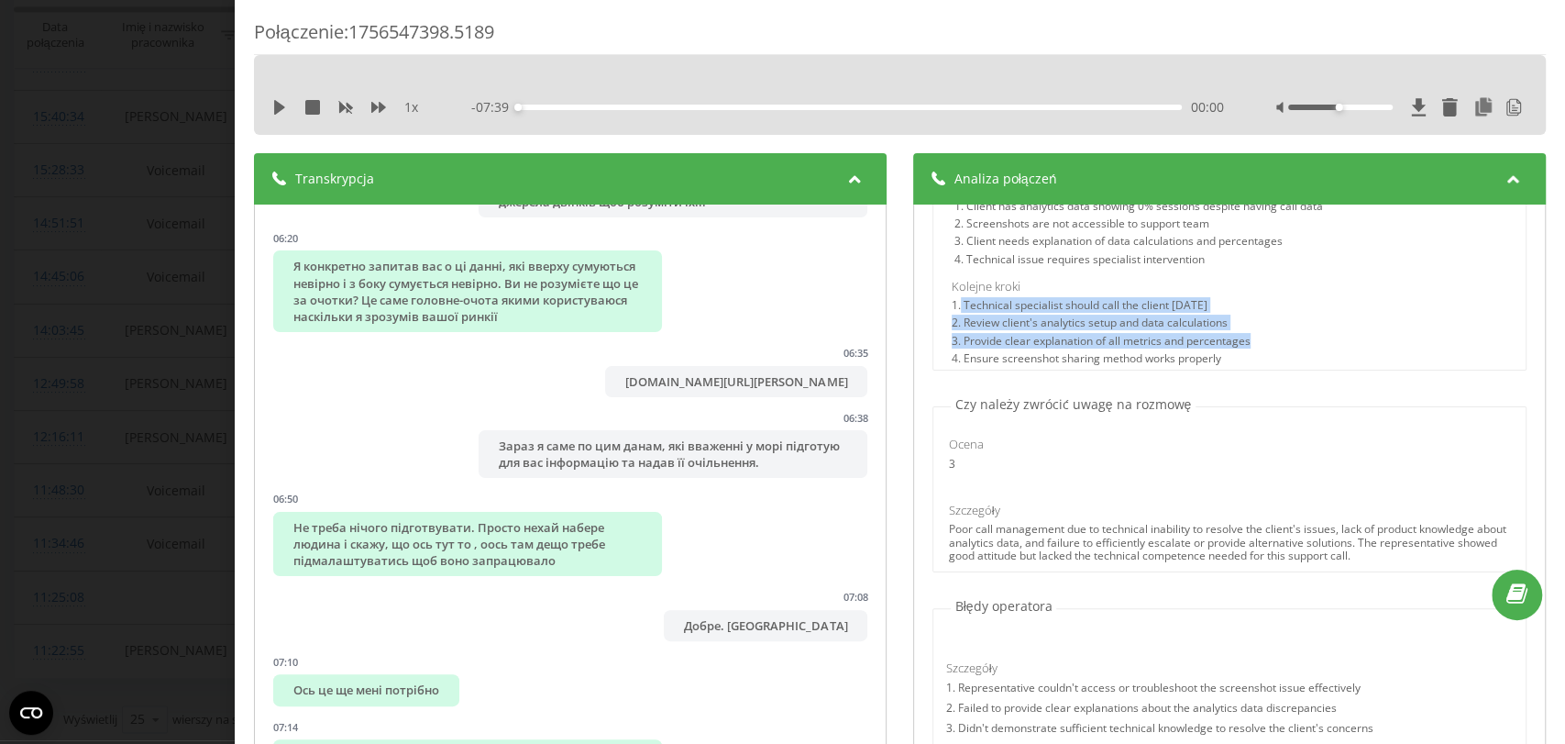
drag, startPoint x: 952, startPoint y: 303, endPoint x: 1276, endPoint y: 336, distance: 325.4
click at [1276, 336] on div "1. Technical specialist should call the client today 2. Review client's analyti…" at bounding box center [1230, 335] width 556 height 72
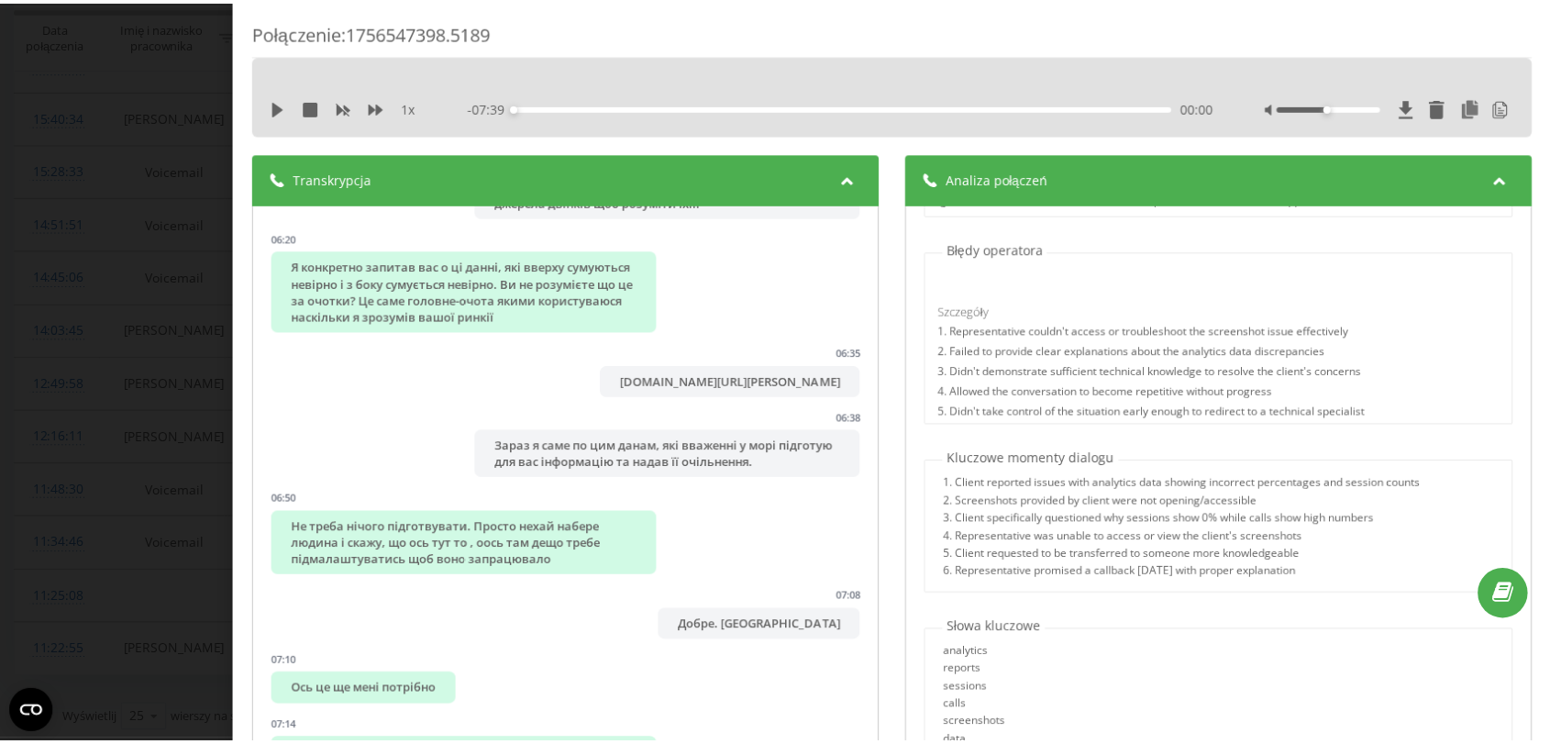
scroll to position [1102, 0]
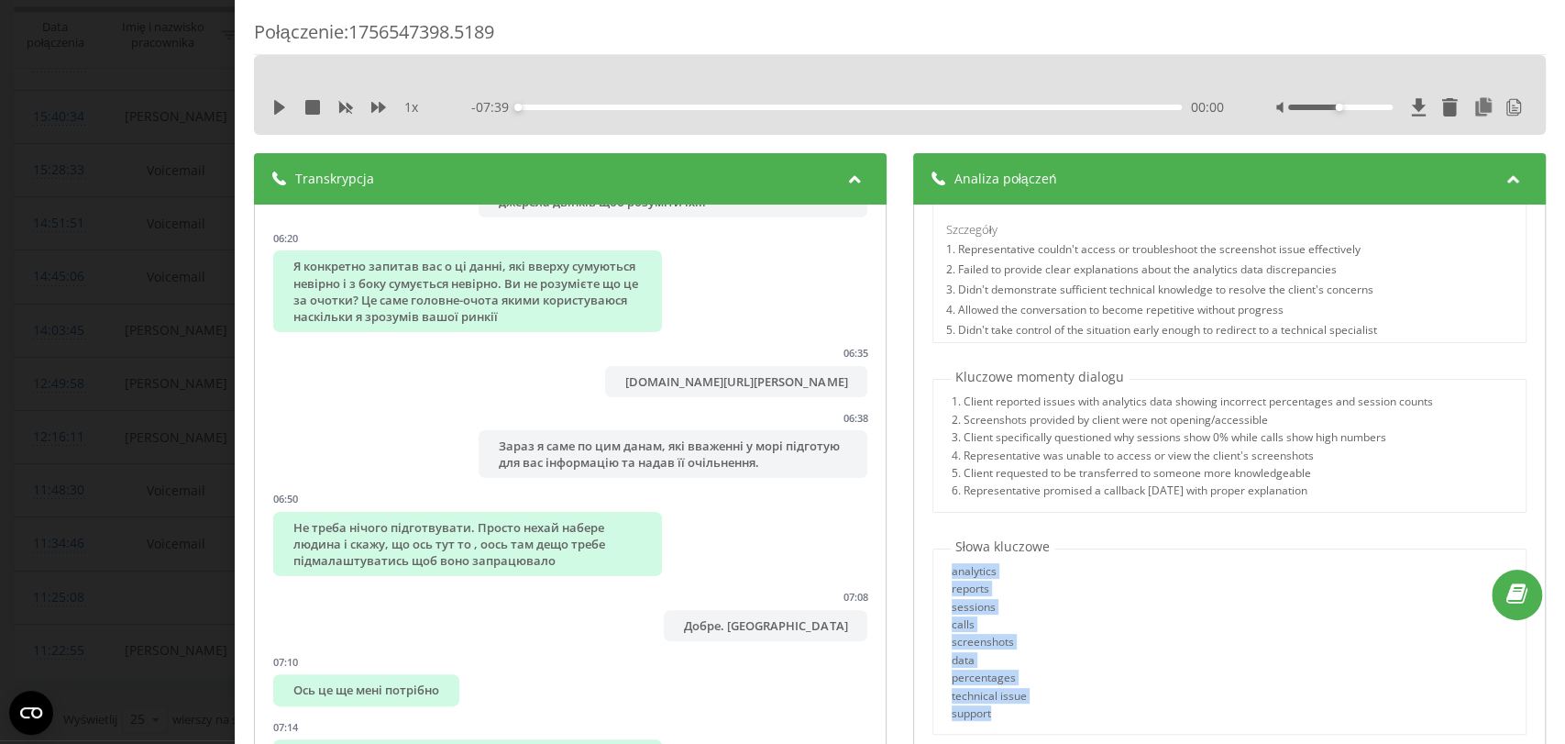
drag, startPoint x: 1002, startPoint y: 725, endPoint x: 929, endPoint y: 568, distance: 174.0
click at [933, 568] on div "analytics reports sessions calls screenshots data percentages technical issue s…" at bounding box center [1230, 641] width 594 height 187
click at [70, 420] on div "Połączenie : 1756547398.5189 1 x - 07:39 00:00 00:00 Transkrypcja 00:00 ало 00:…" at bounding box center [782, 372] width 1565 height 744
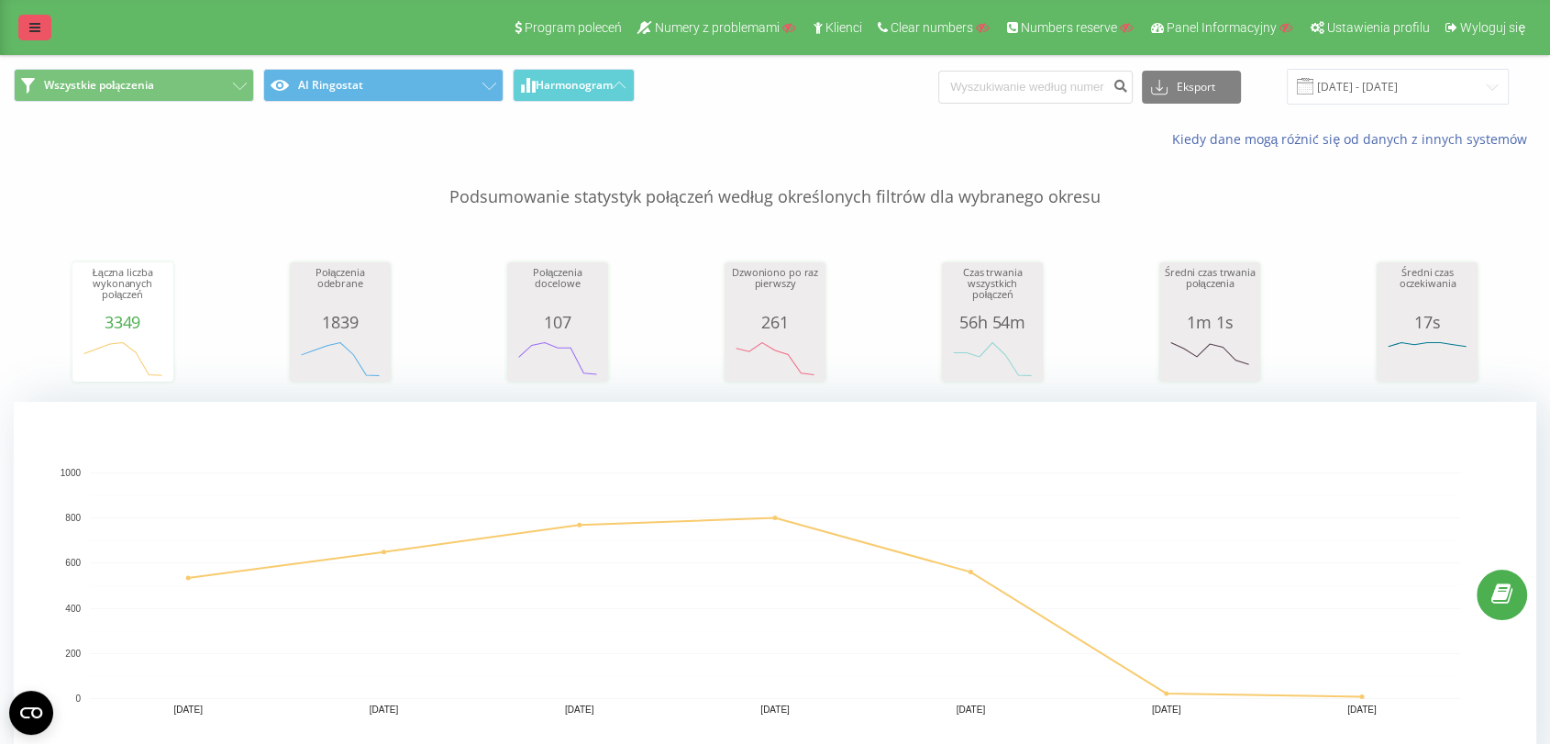
click at [34, 21] on icon at bounding box center [34, 27] width 11 height 13
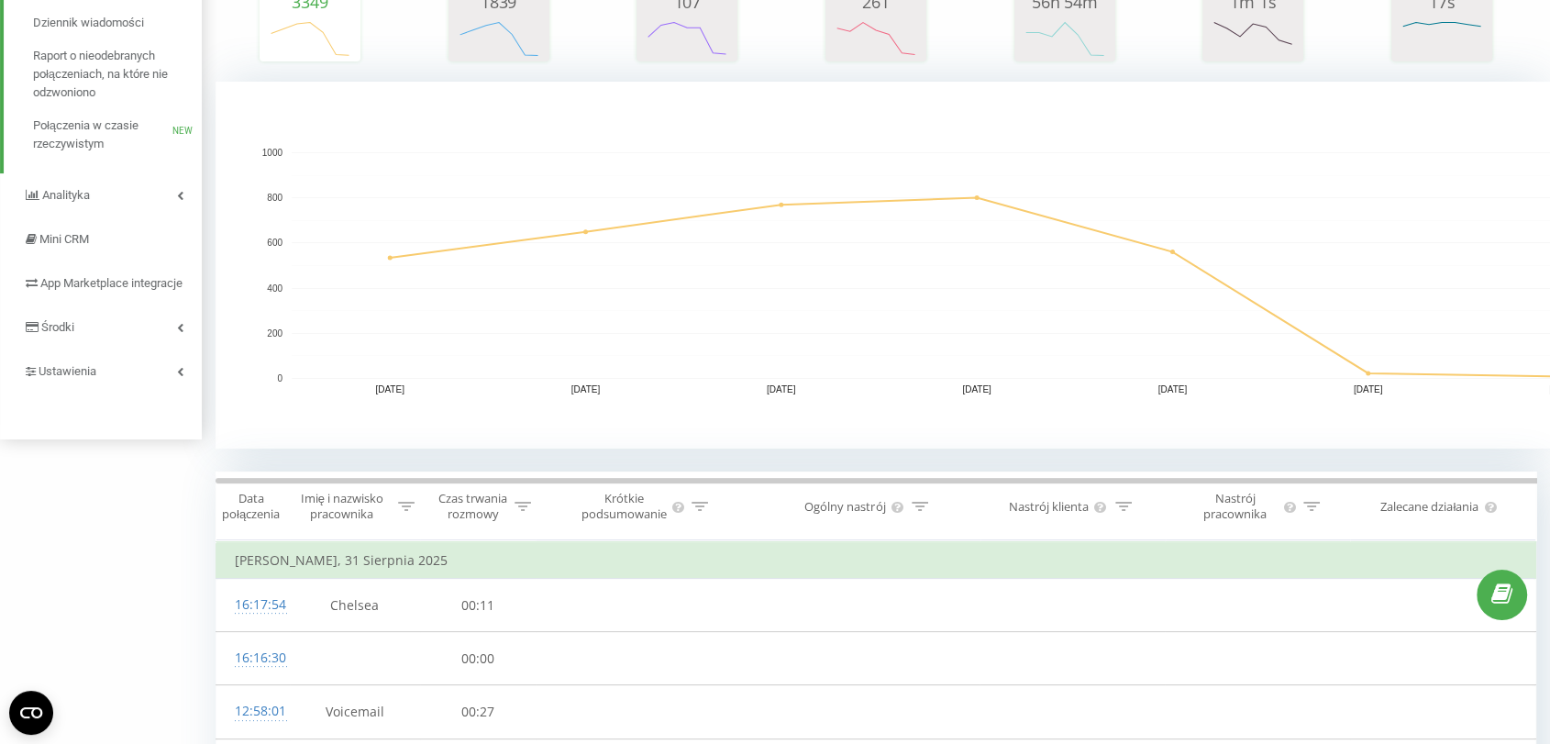
scroll to position [295, 0]
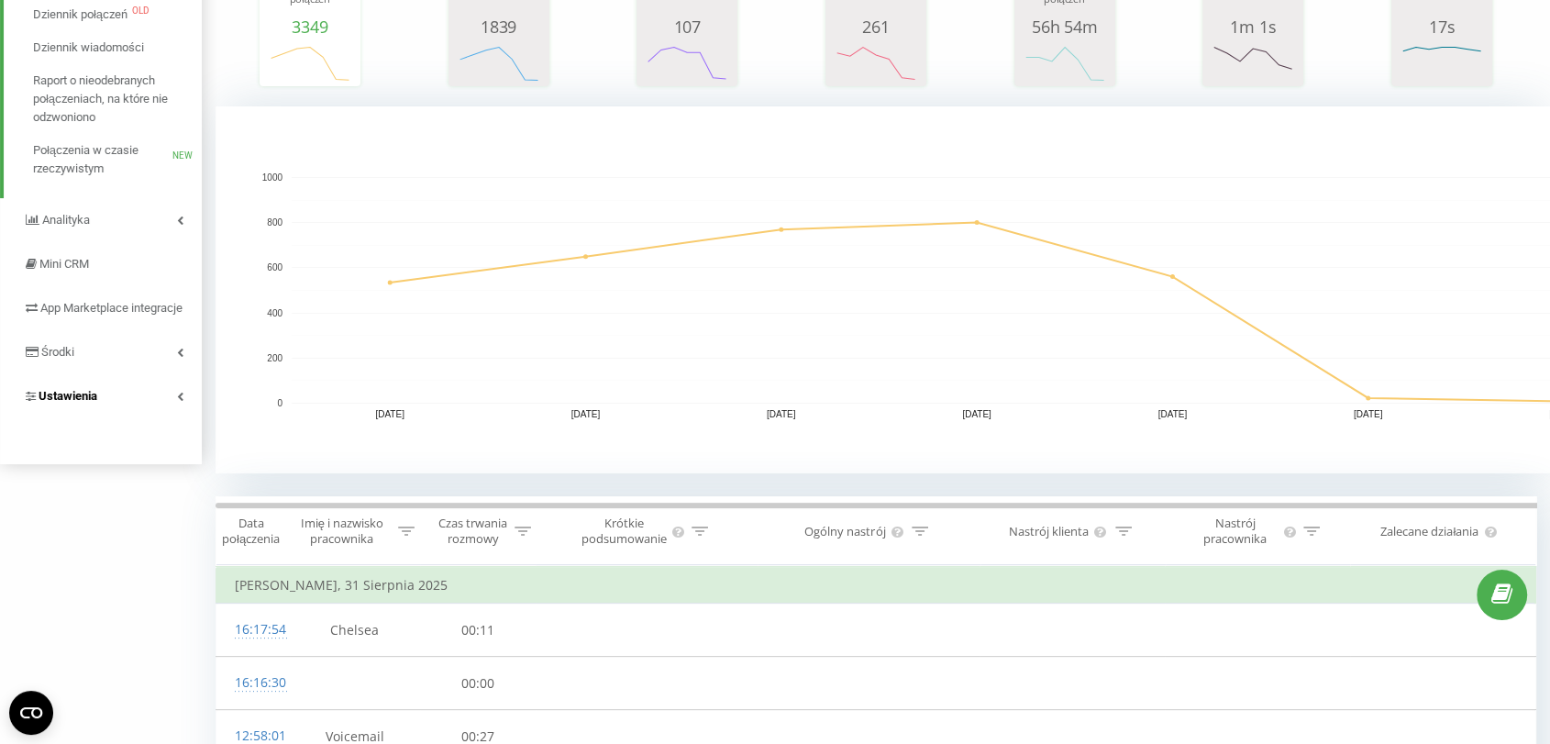
click at [88, 403] on span "Ustawienia" at bounding box center [68, 396] width 59 height 14
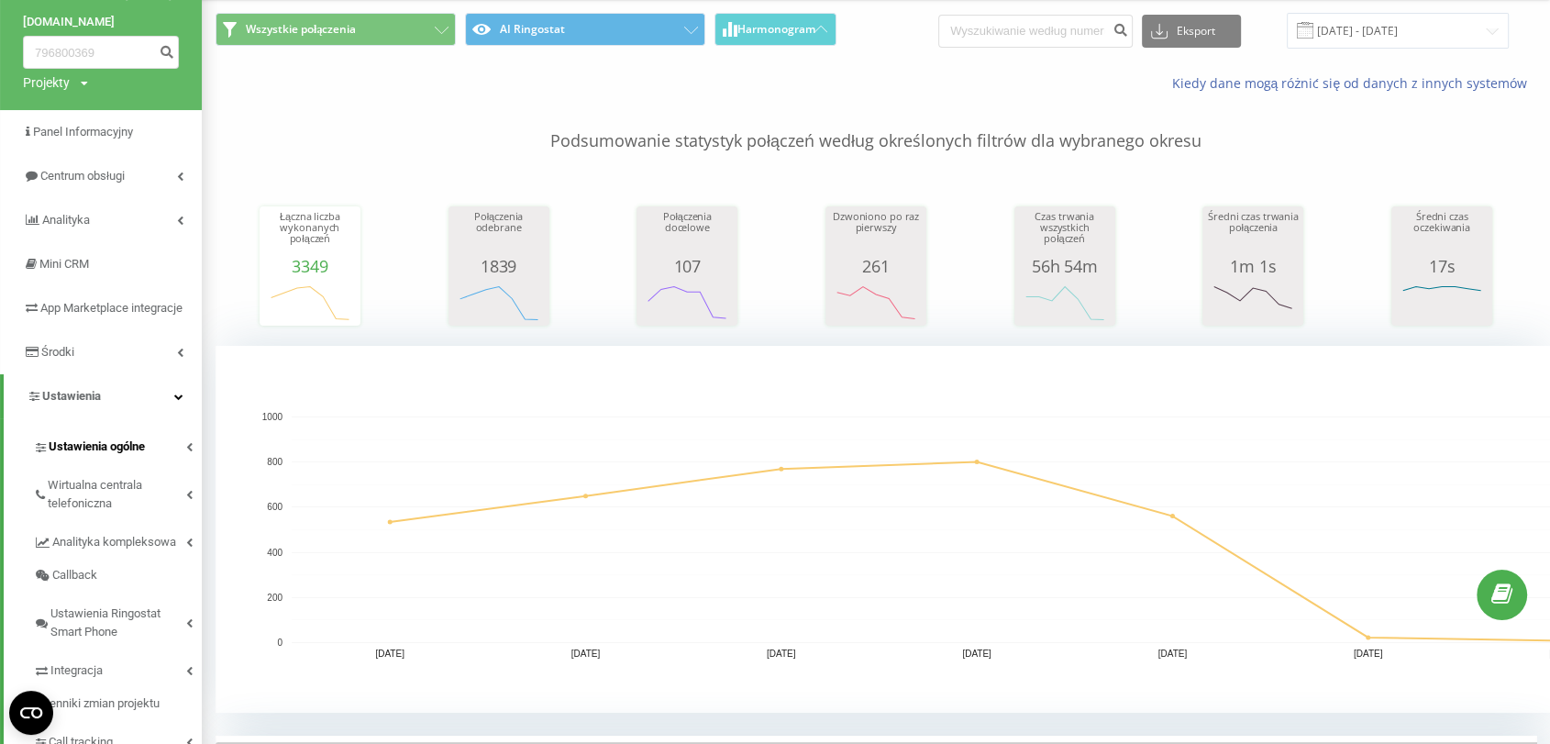
click at [86, 456] on span "Ustawienia ogólne" at bounding box center [97, 446] width 96 height 18
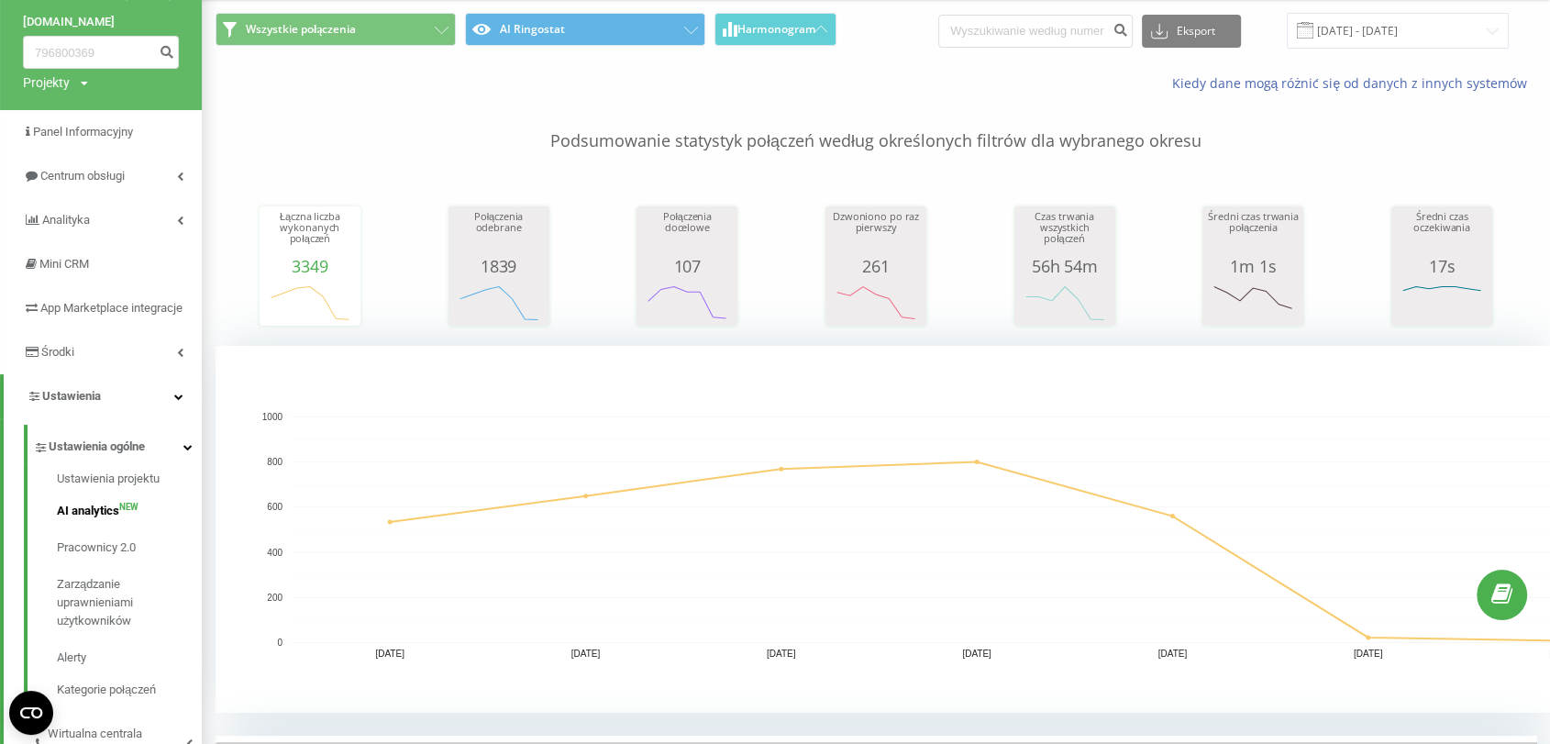
click at [88, 520] on span "AI analytics" at bounding box center [88, 511] width 62 height 18
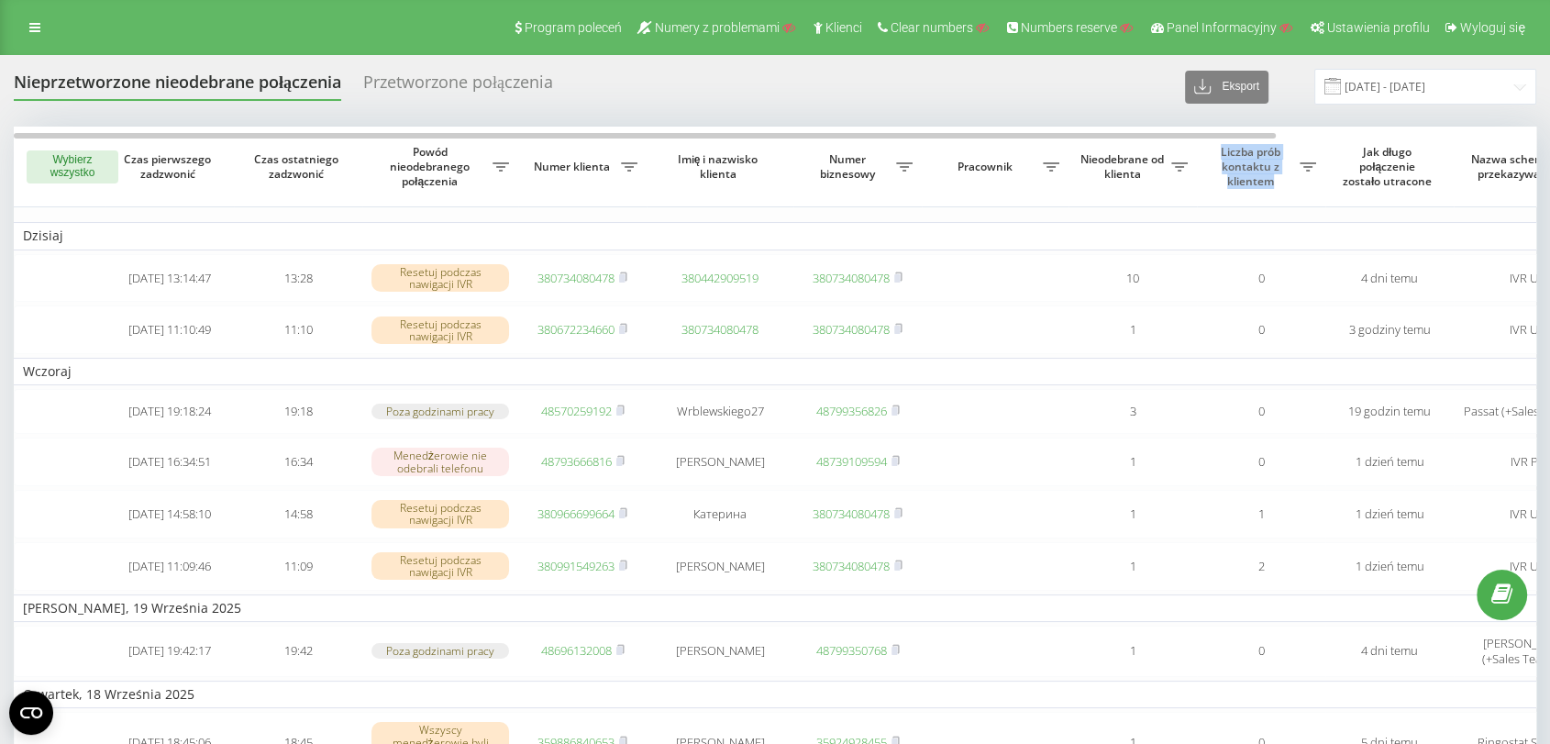
drag, startPoint x: 1274, startPoint y: 189, endPoint x: 1213, endPoint y: 151, distance: 71.3
click at [1213, 151] on th "Liczba prób kontaktu z klientem" at bounding box center [1261, 167] width 128 height 81
click at [1197, 167] on th "Liczba prób kontaktu z klientem" at bounding box center [1261, 167] width 128 height 81
click at [34, 19] on link at bounding box center [34, 28] width 33 height 26
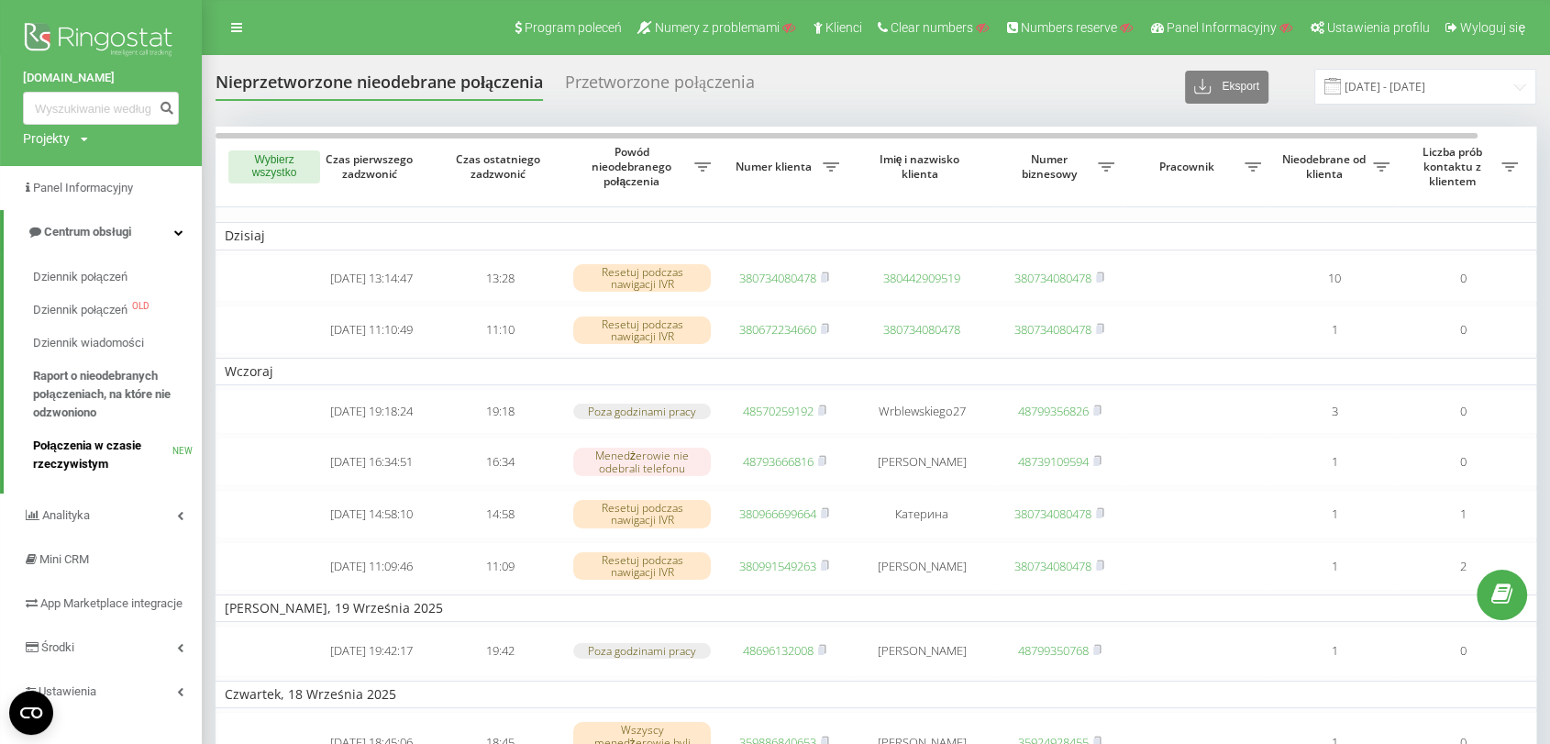
click at [92, 466] on span "Połączenia w czasie rzeczywistym" at bounding box center [102, 455] width 139 height 37
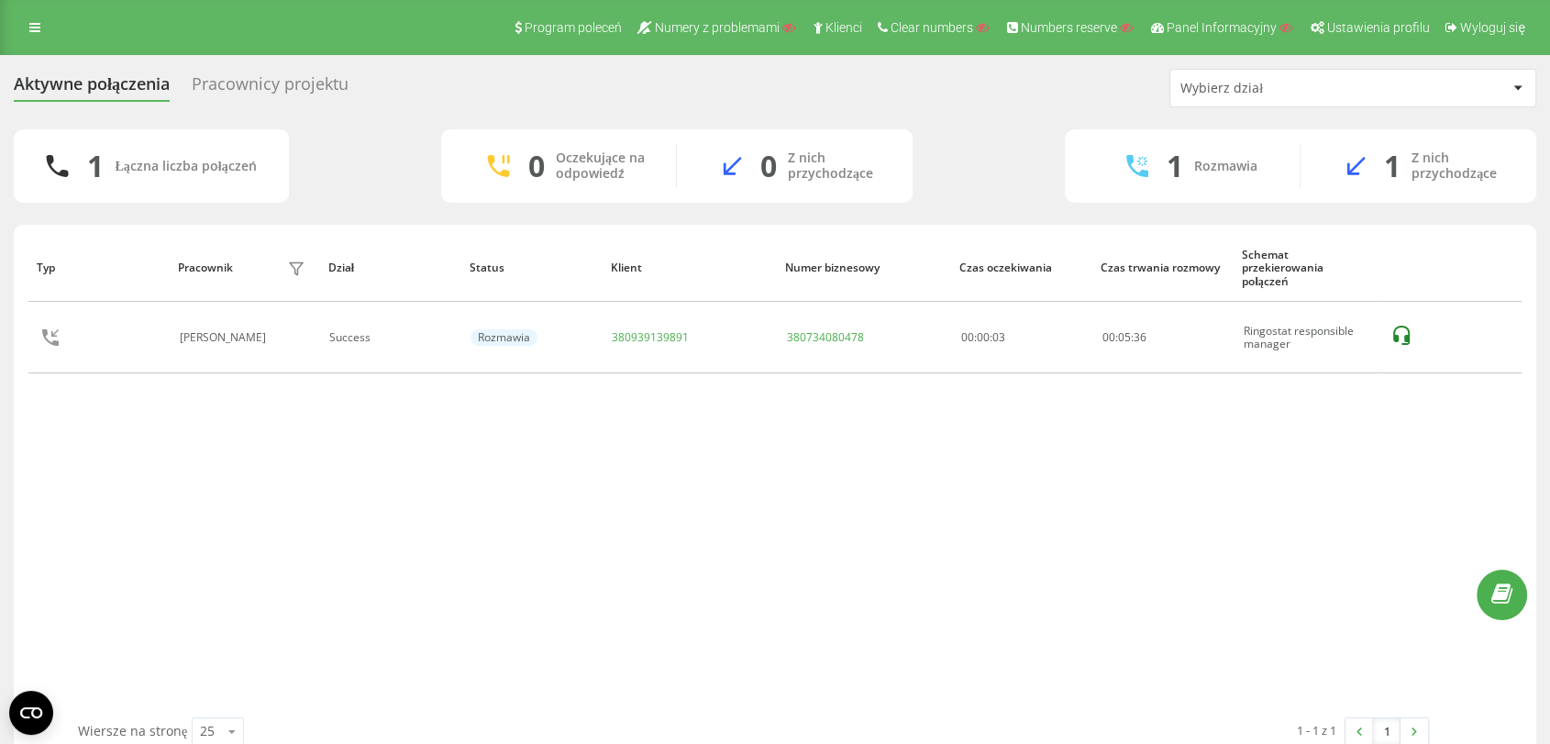
click at [216, 74] on div "Pracownicy projektu" at bounding box center [270, 88] width 157 height 28
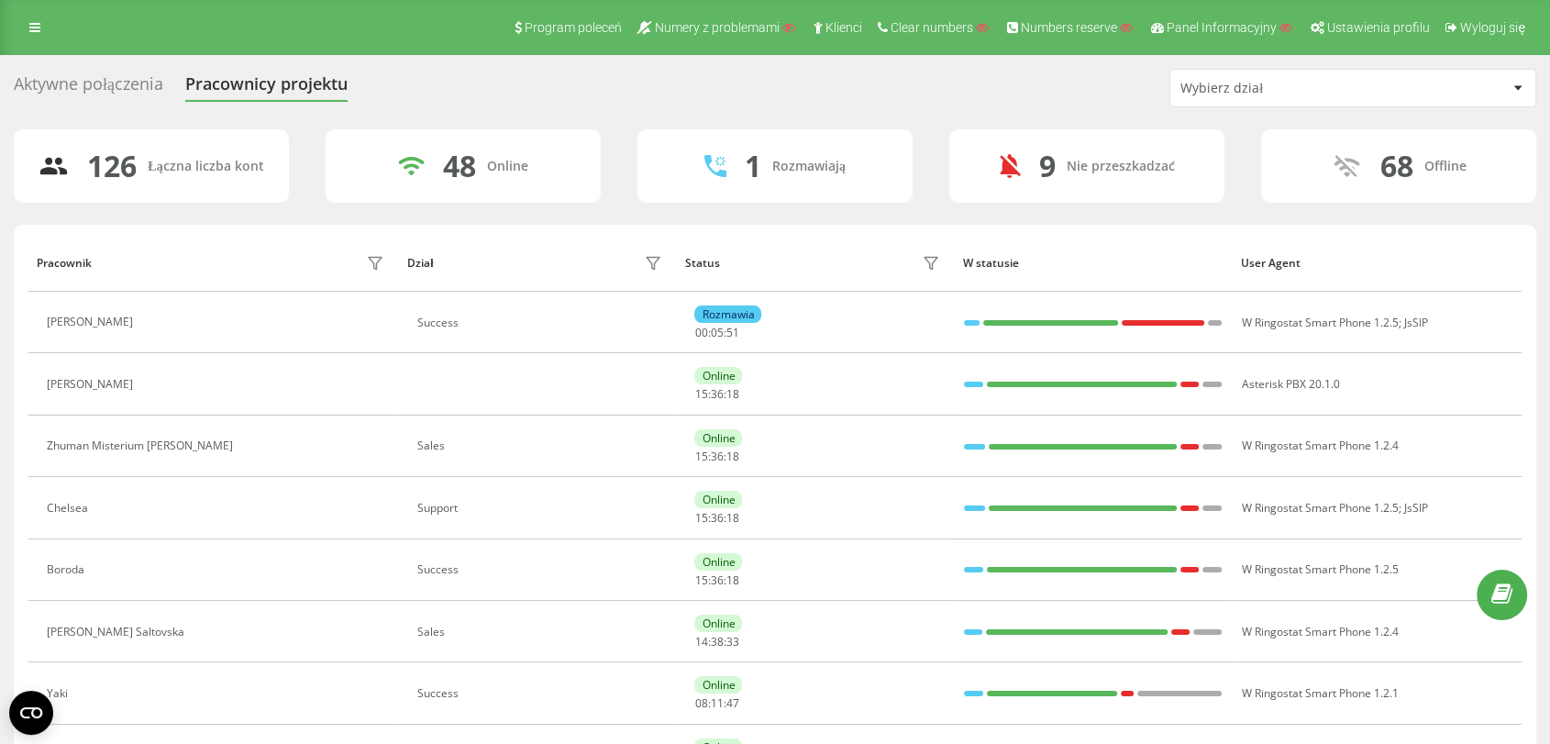
click at [24, 40] on div "Program poleceń Numery z problemami Klienci Clear numbers Numbers reserve Panel…" at bounding box center [775, 27] width 1550 height 55
click at [29, 31] on icon at bounding box center [34, 27] width 11 height 13
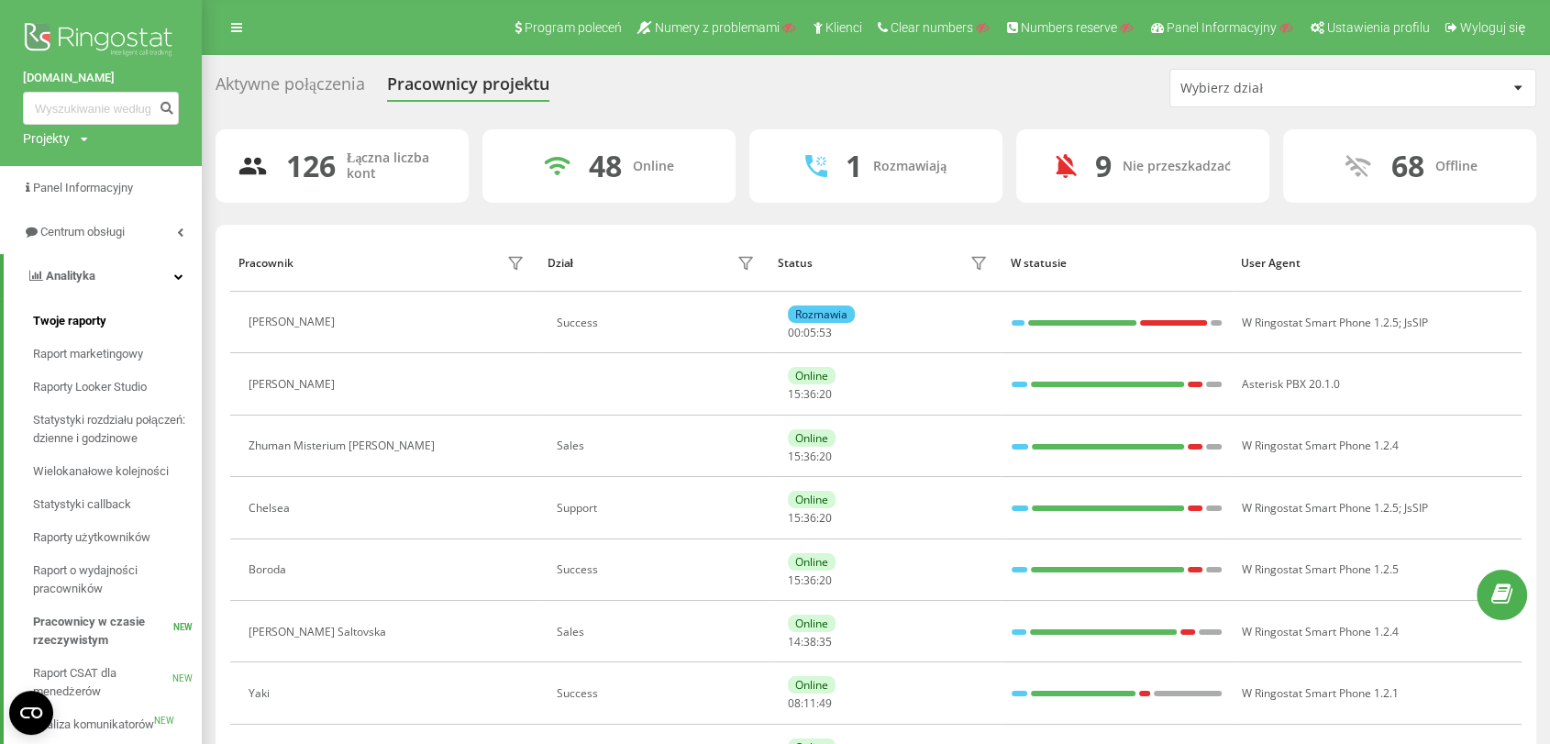
click at [76, 319] on span "Twoje raporty" at bounding box center [69, 321] width 73 height 18
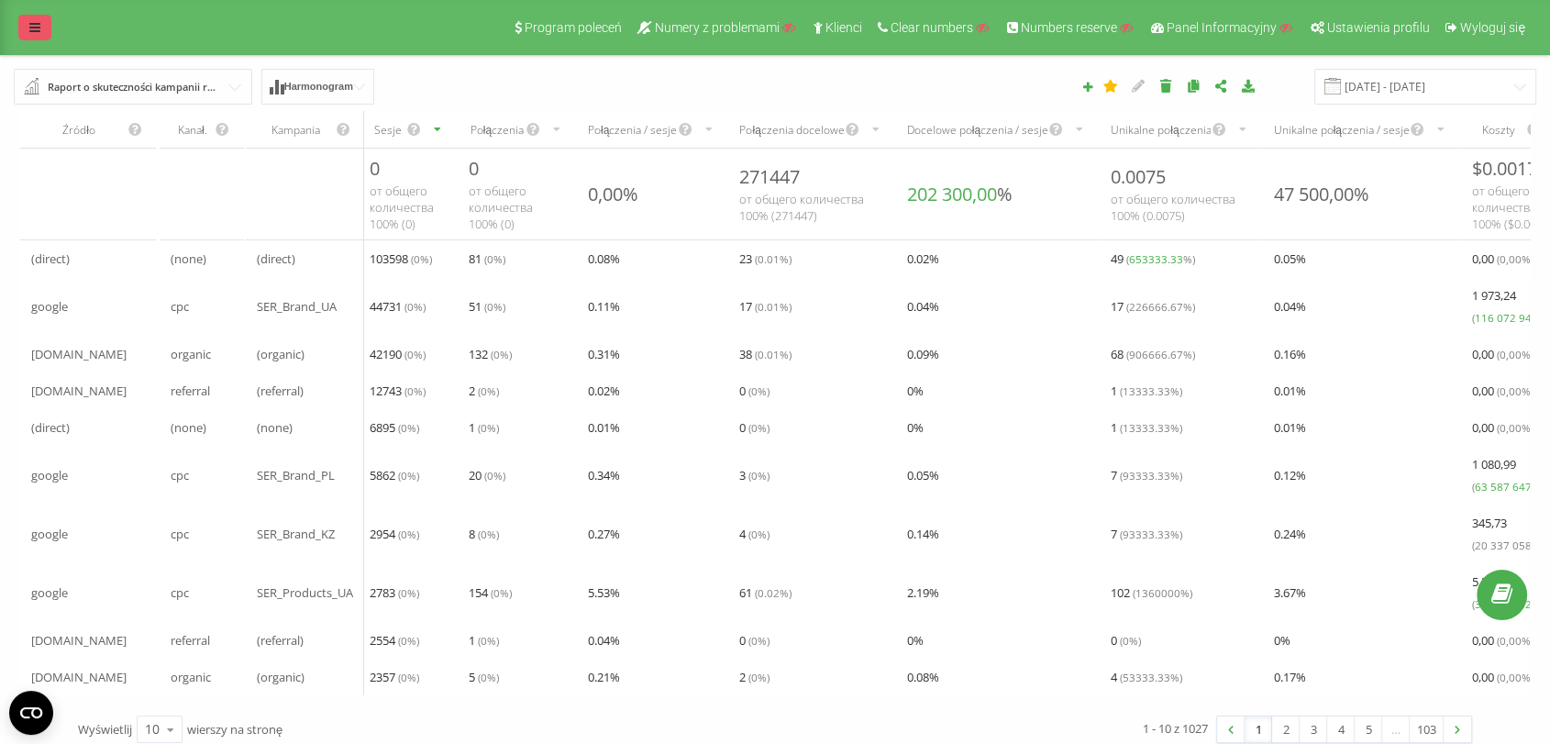
click at [26, 21] on link at bounding box center [34, 28] width 33 height 26
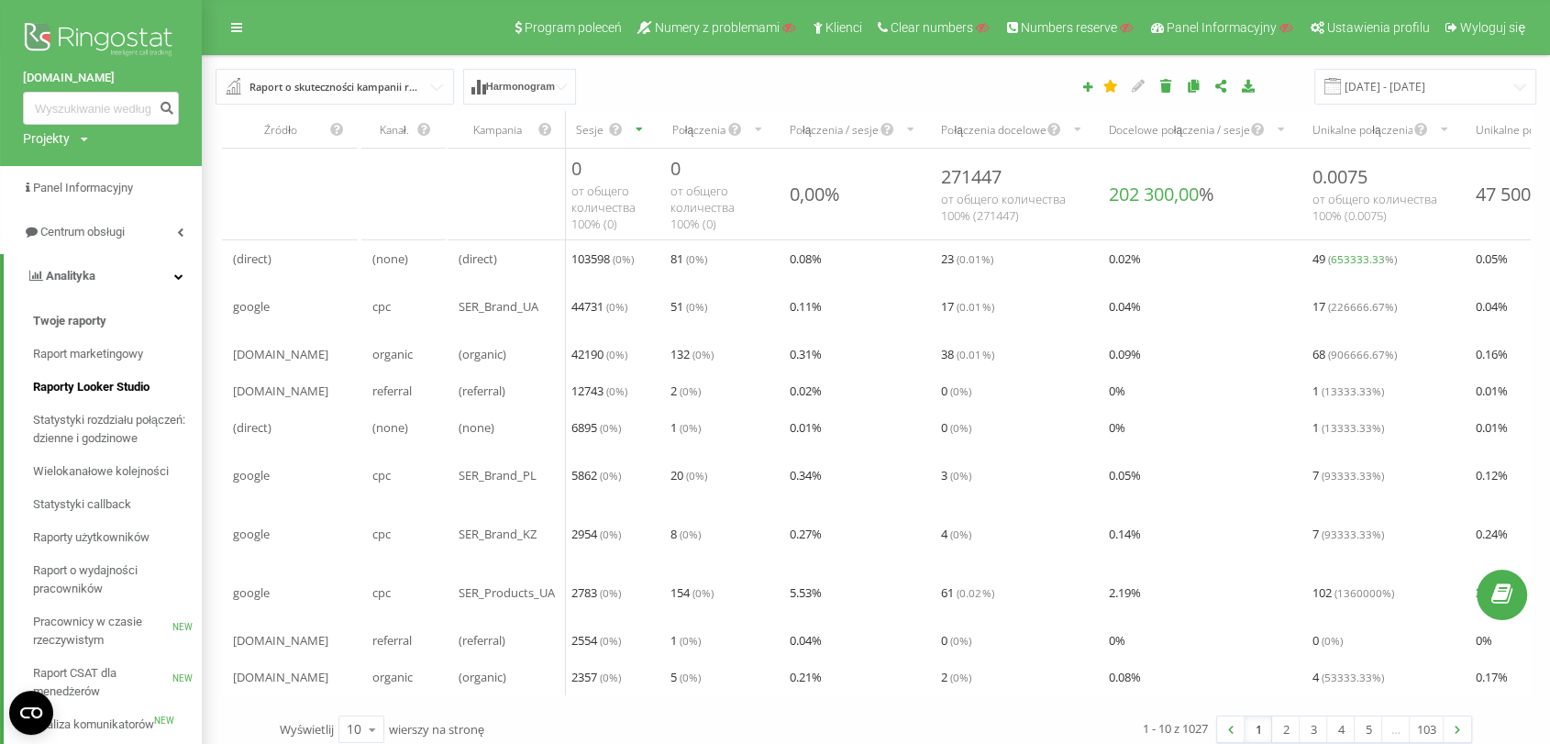
click at [91, 400] on link "Raporty Looker Studio" at bounding box center [117, 386] width 169 height 33
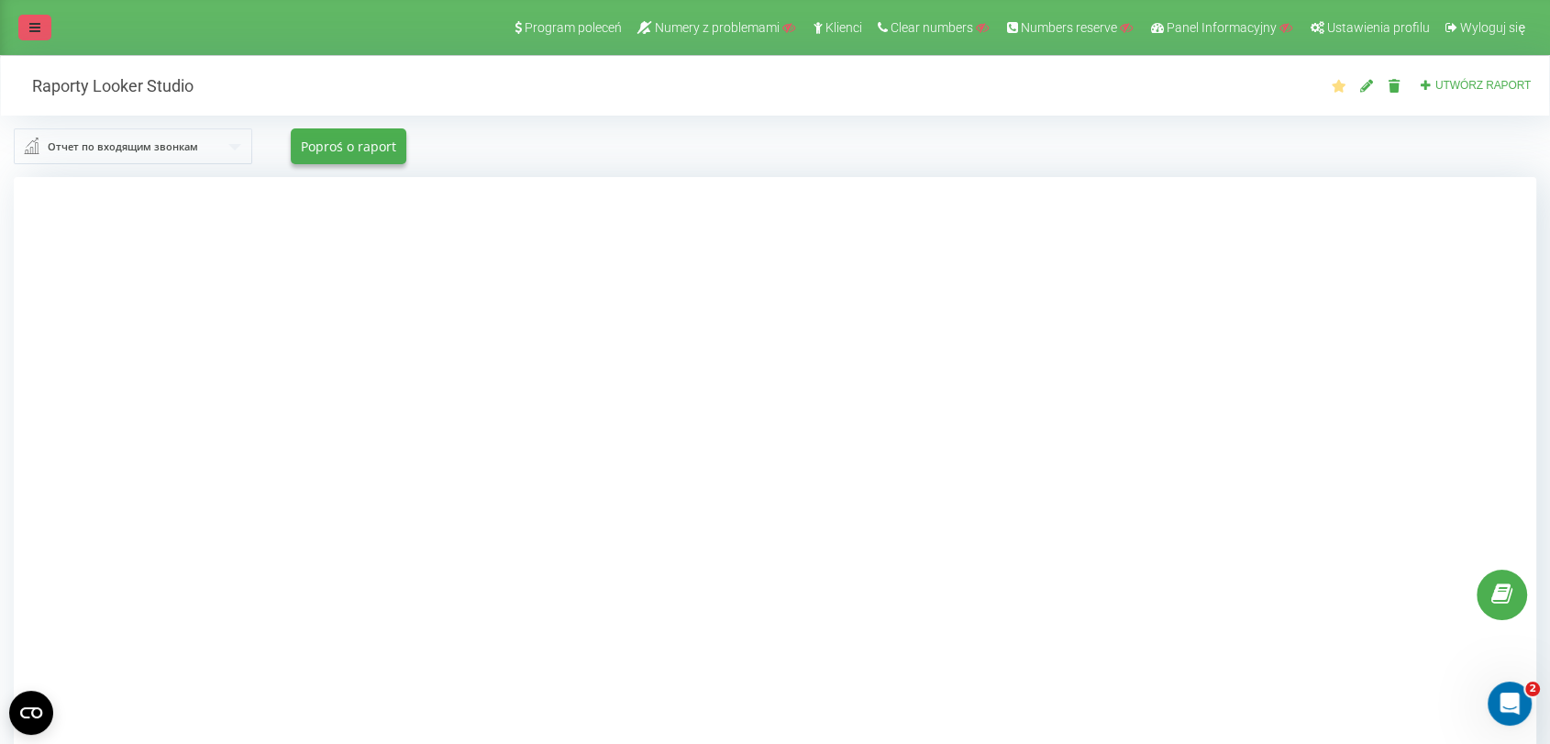
click at [41, 17] on link at bounding box center [34, 28] width 33 height 26
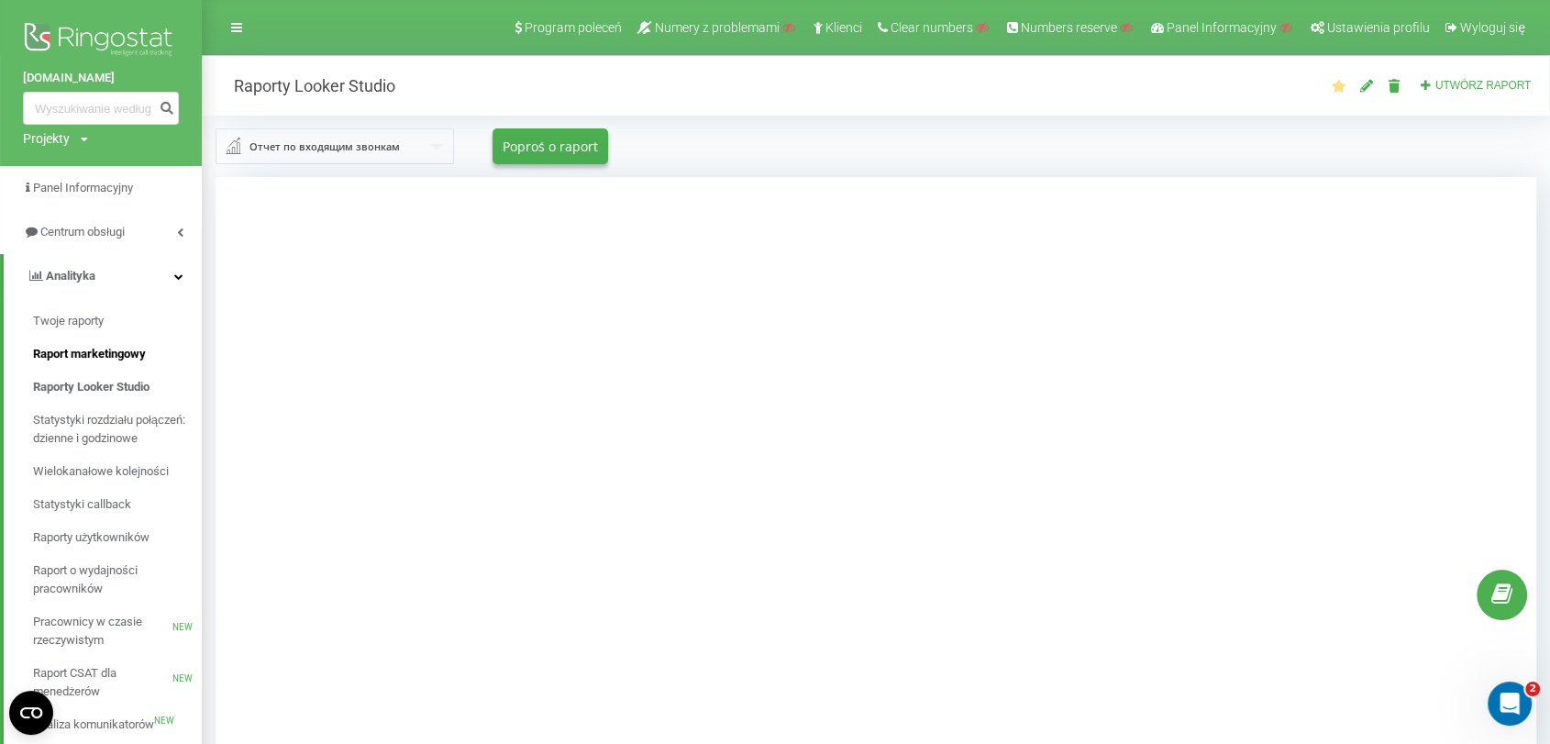
drag, startPoint x: 107, startPoint y: 346, endPoint x: 75, endPoint y: 359, distance: 34.6
click at [75, 359] on span "Raport marketingowy" at bounding box center [89, 354] width 113 height 18
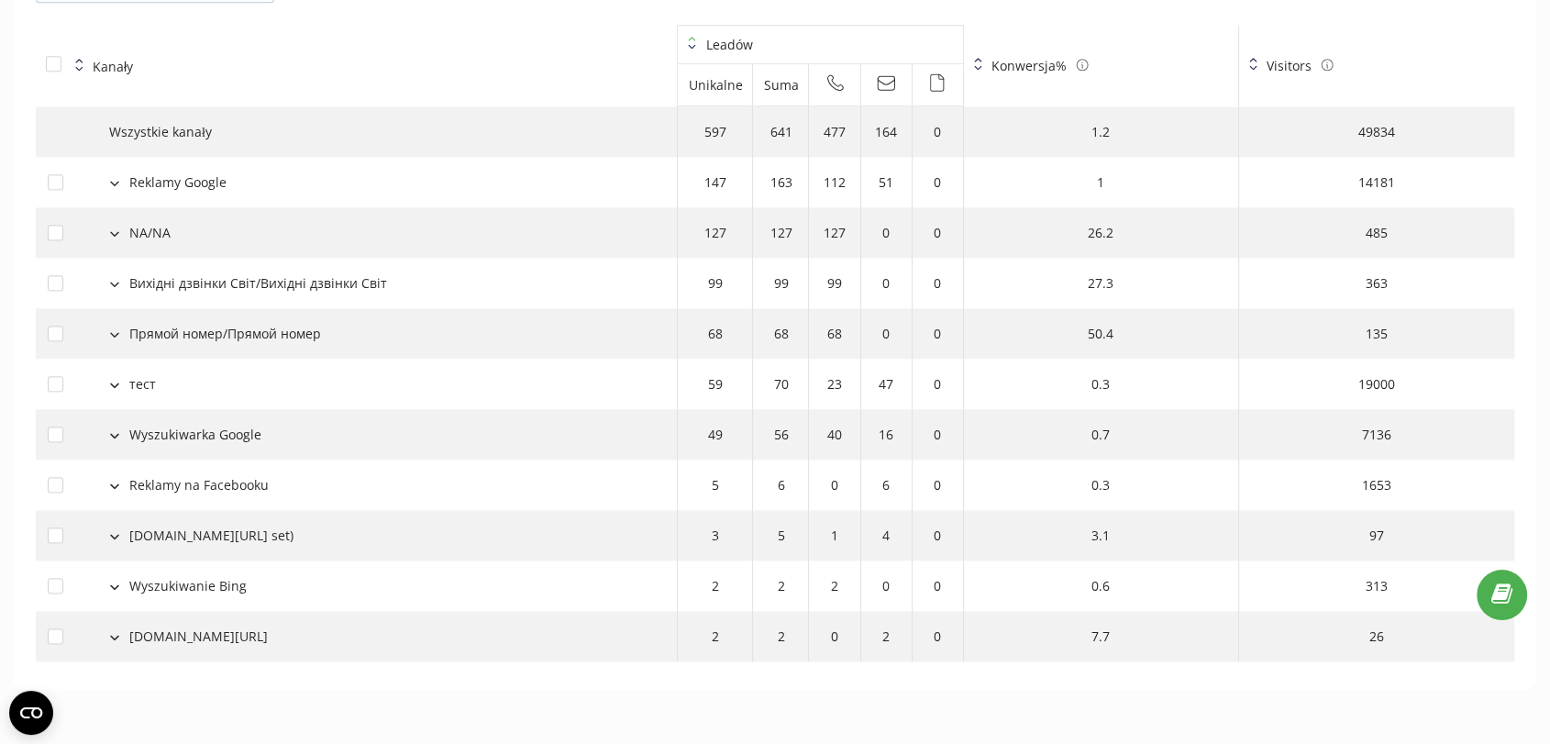
scroll to position [2047, 0]
click at [159, 178] on div "Reklamy Google" at bounding box center [177, 179] width 97 height 19
click at [110, 174] on button at bounding box center [115, 179] width 20 height 17
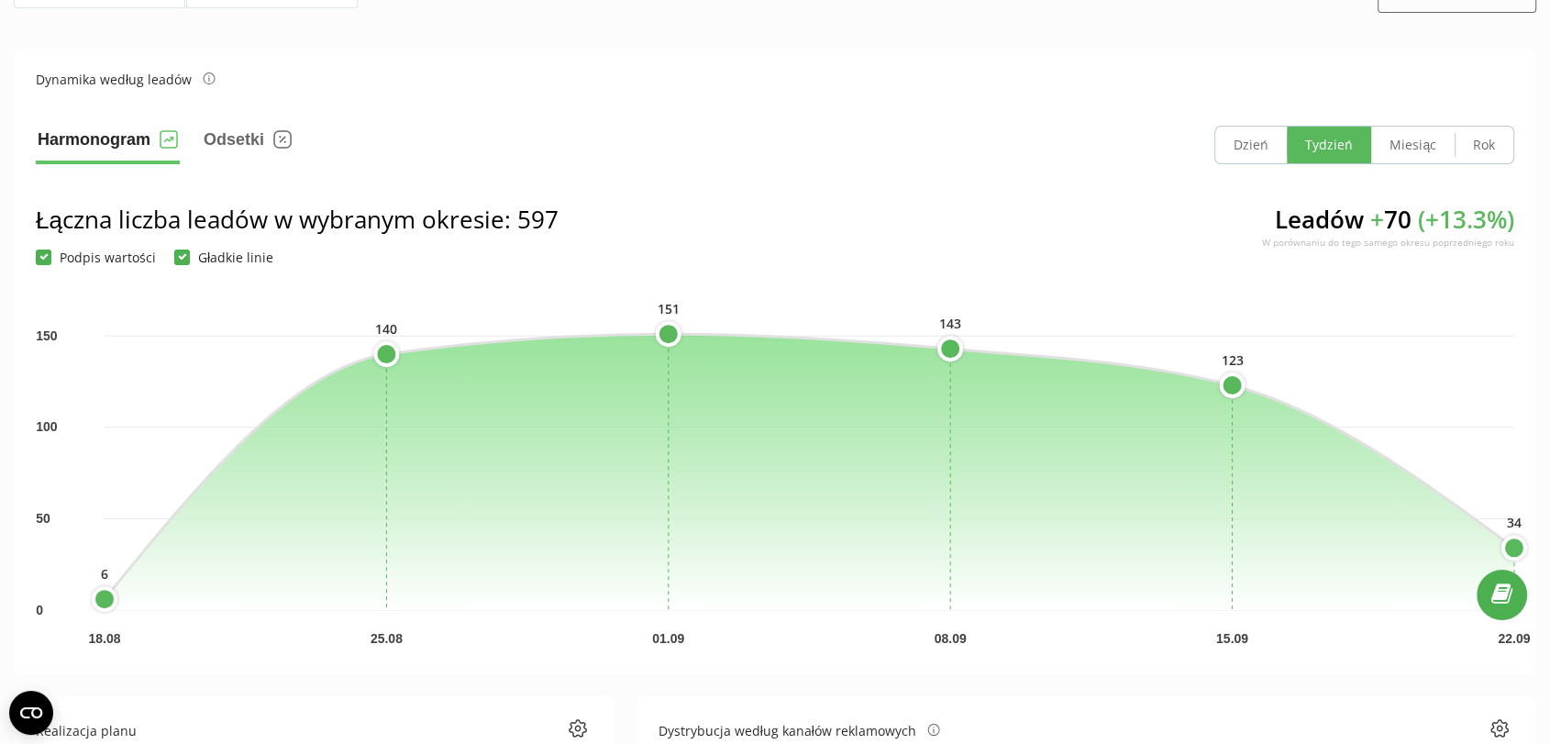
scroll to position [0, 0]
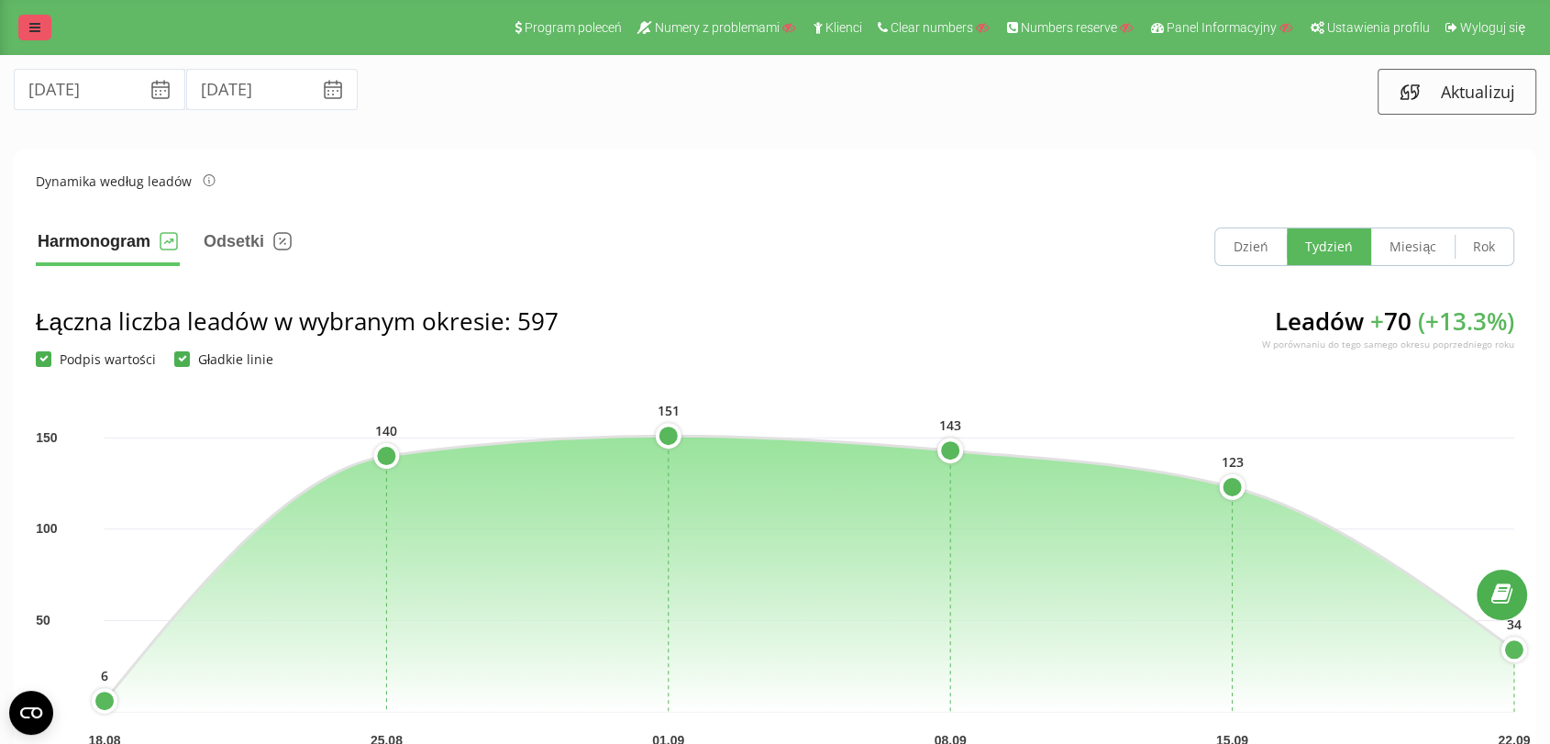
click at [43, 25] on link at bounding box center [34, 28] width 33 height 26
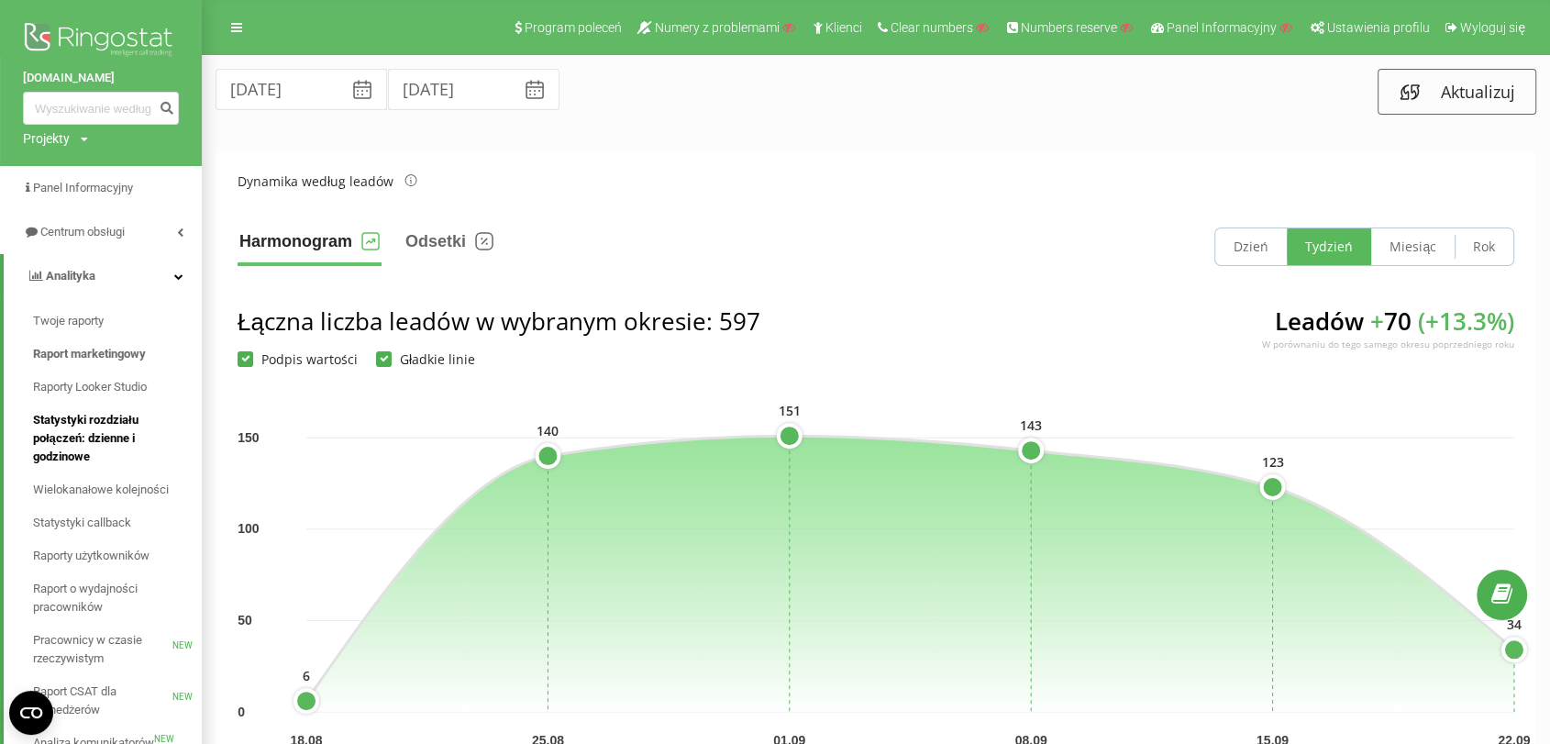
click at [107, 449] on span "Statystyki rozdziału połączeń: dzienne i godzinowe" at bounding box center [113, 438] width 160 height 55
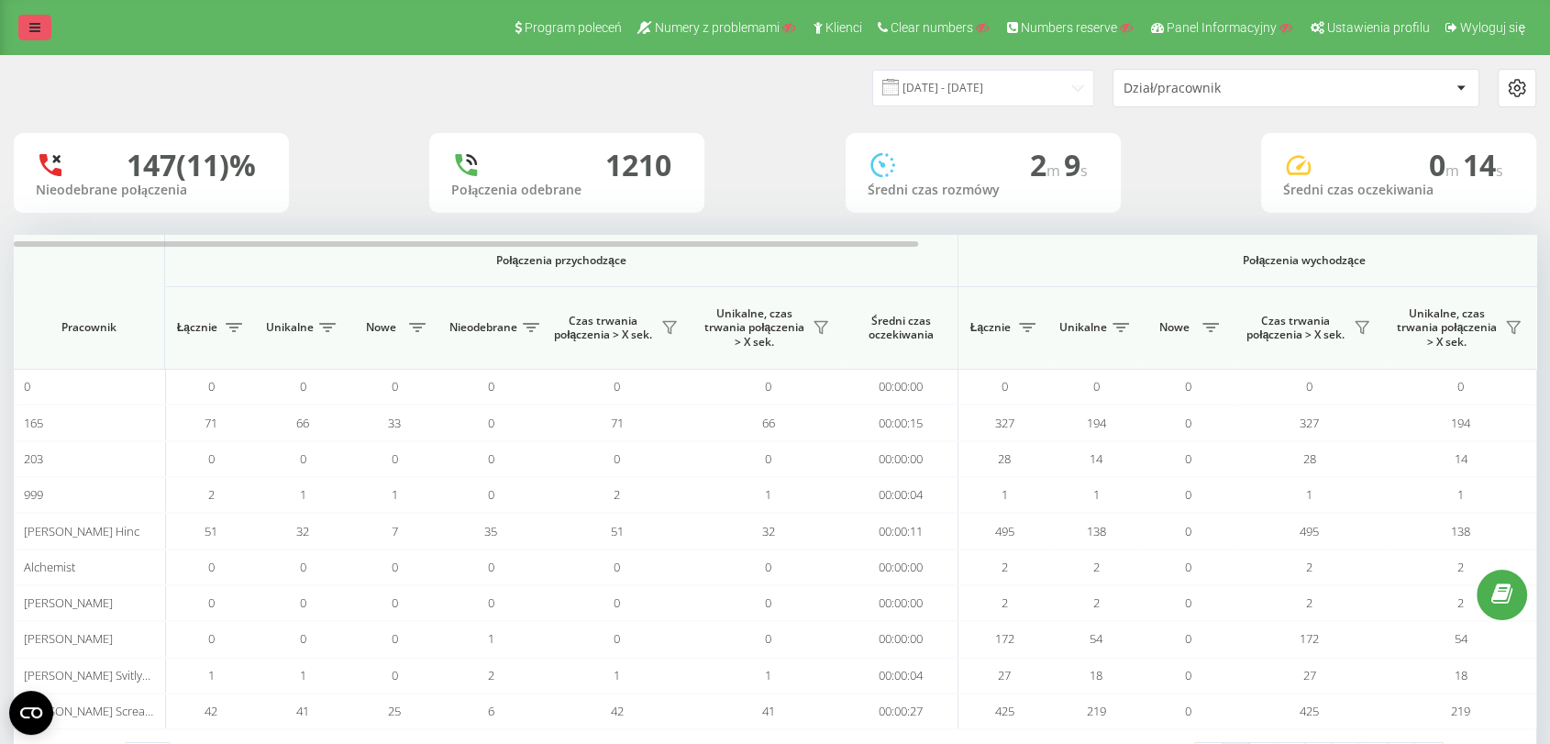
click at [29, 32] on icon at bounding box center [34, 27] width 11 height 13
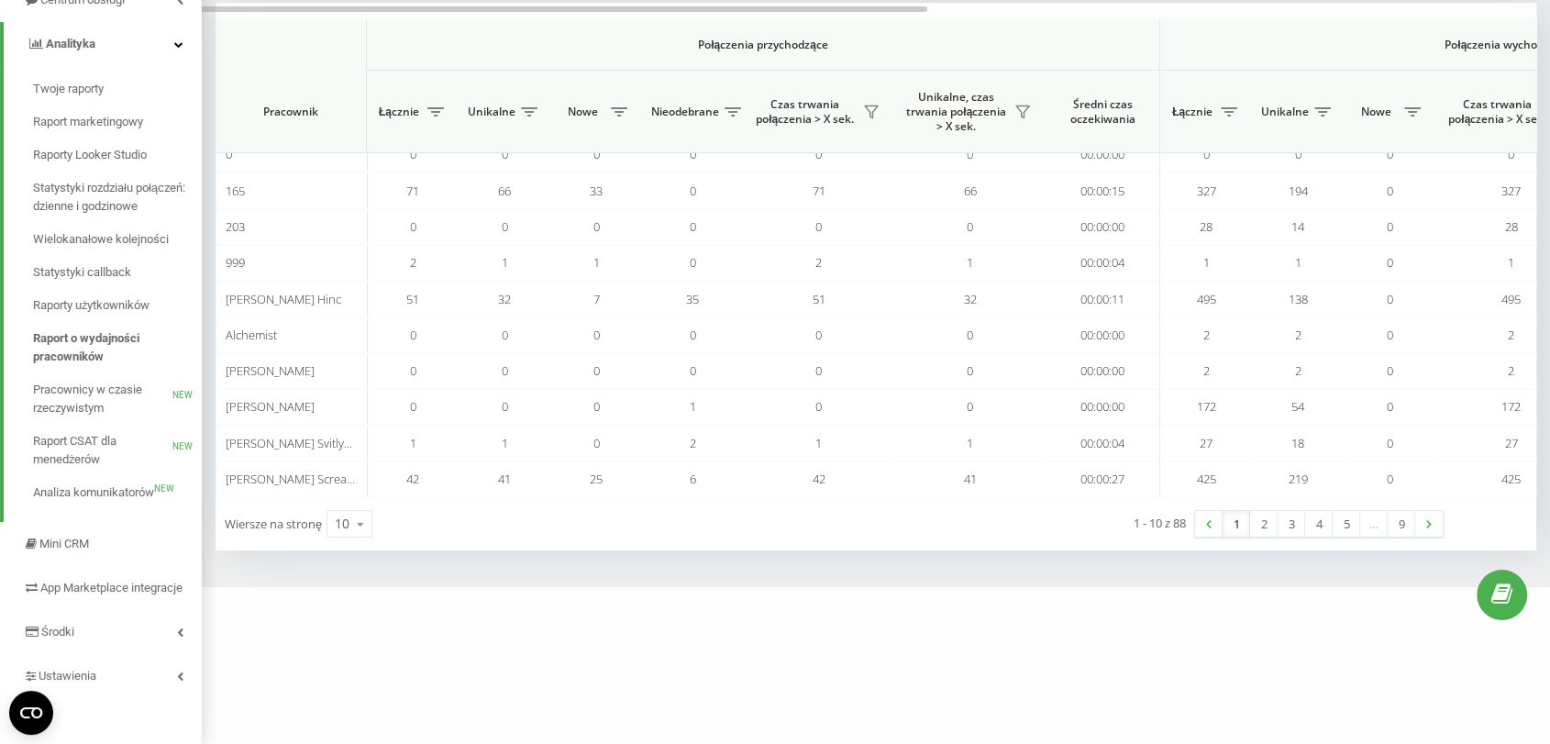
scroll to position [251, 0]
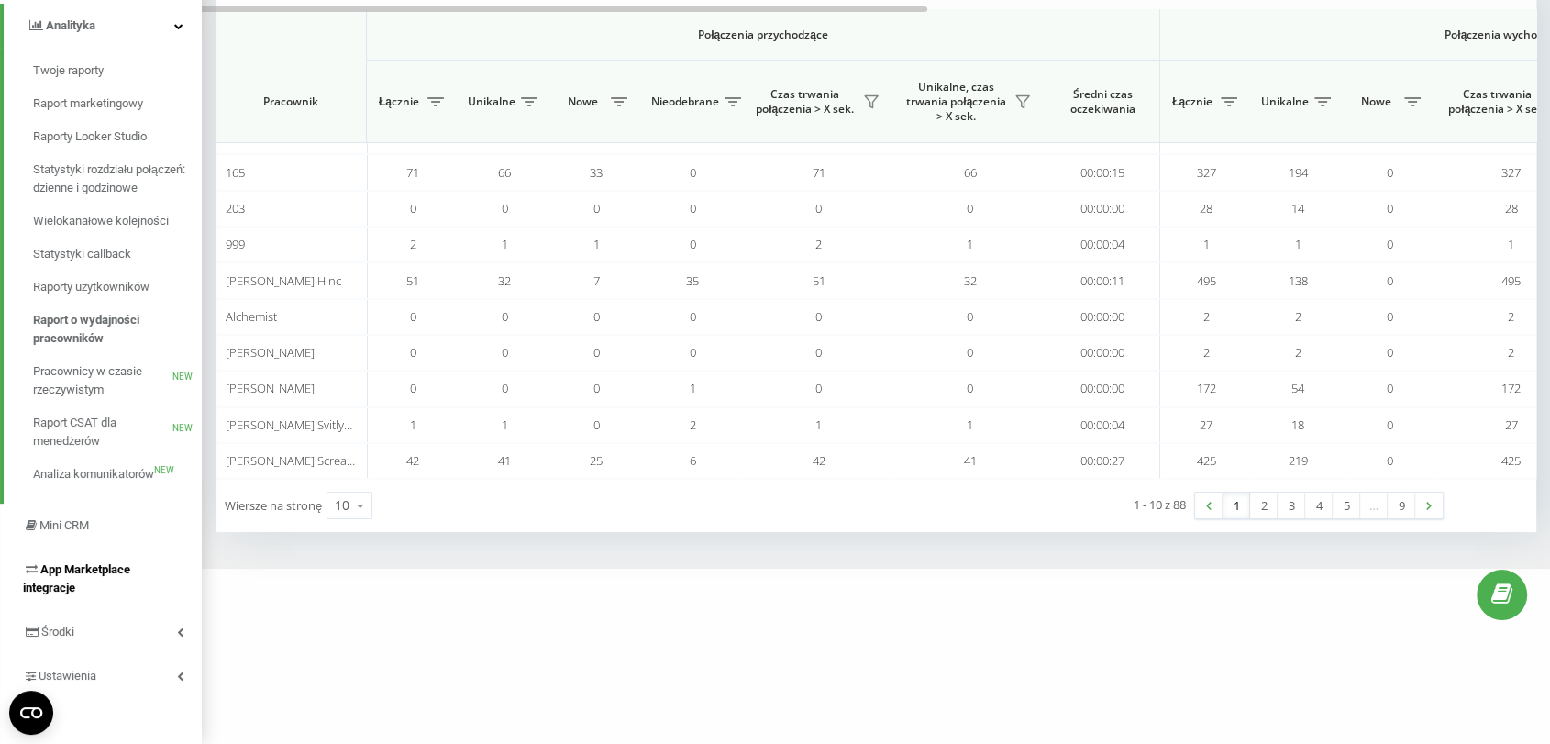
click at [108, 574] on span "App Marketplace integracje" at bounding box center [76, 578] width 107 height 32
